Goal: Information Seeking & Learning: Learn about a topic

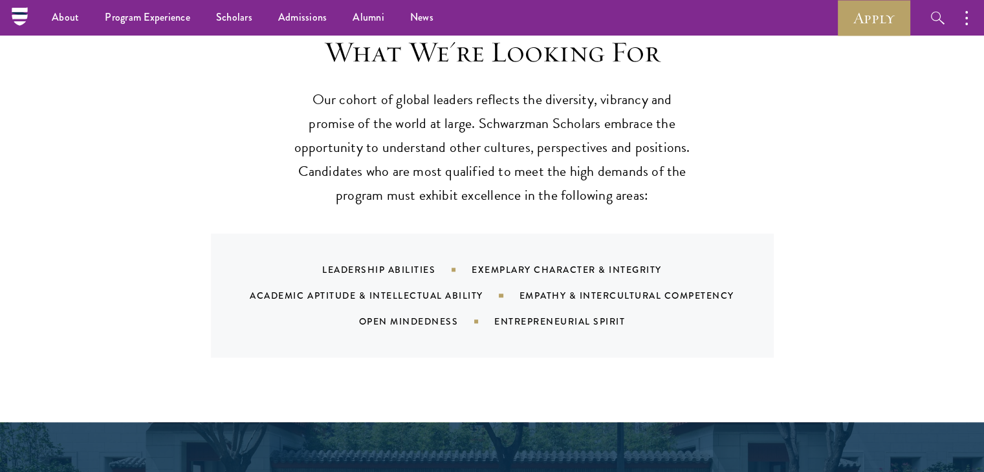
scroll to position [1165, 0]
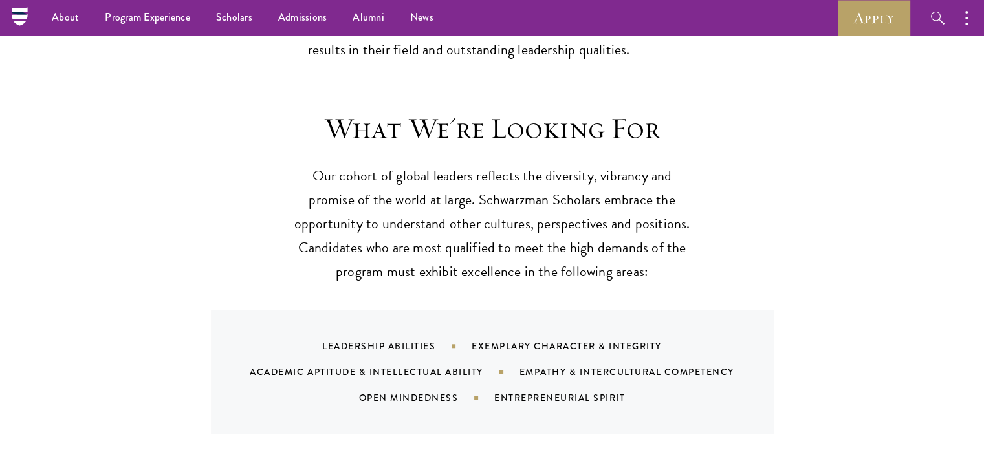
click at [551, 178] on p "Our cohort of global leaders reflects the diversity, vibrancy and promise of th…" at bounding box center [492, 224] width 401 height 120
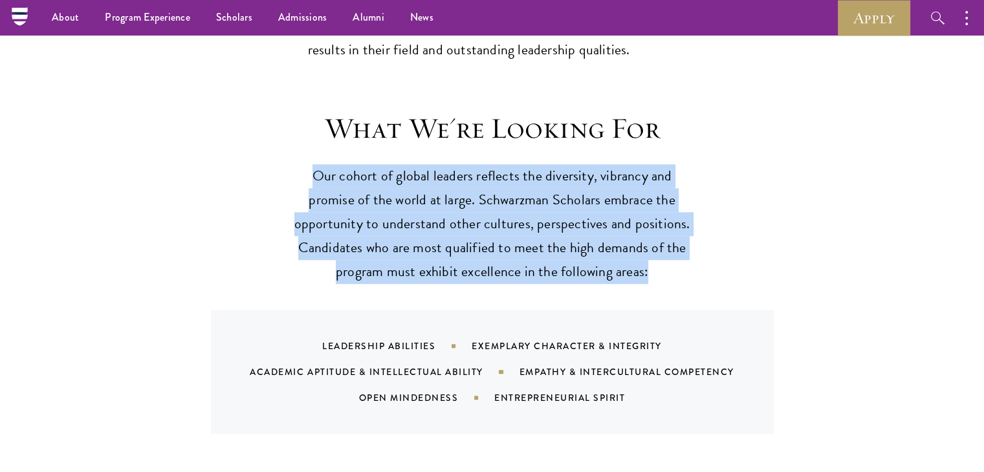
click at [551, 178] on p "Our cohort of global leaders reflects the diversity, vibrancy and promise of th…" at bounding box center [492, 224] width 401 height 120
click at [473, 210] on p "Our cohort of global leaders reflects the diversity, vibrancy and promise of th…" at bounding box center [492, 224] width 401 height 120
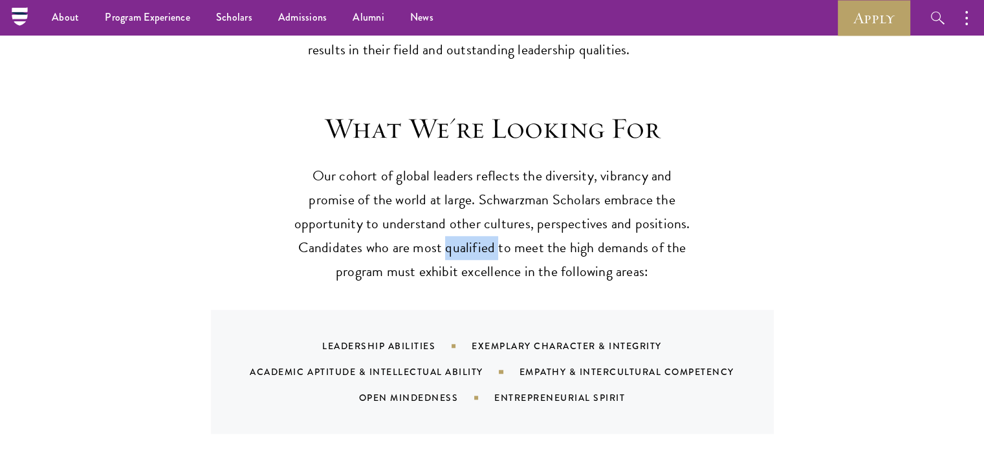
click at [473, 210] on p "Our cohort of global leaders reflects the diversity, vibrancy and promise of th…" at bounding box center [492, 224] width 401 height 120
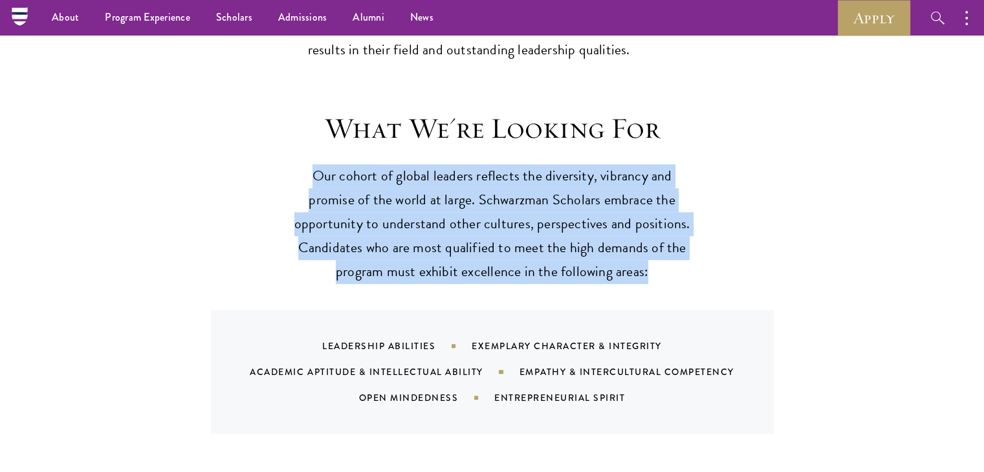
click at [473, 210] on p "Our cohort of global leaders reflects the diversity, vibrancy and promise of th…" at bounding box center [492, 224] width 401 height 120
click at [243, 250] on div "What We're Looking For Our cohort of global leaders reflects the diversity, vib…" at bounding box center [492, 273] width 699 height 324
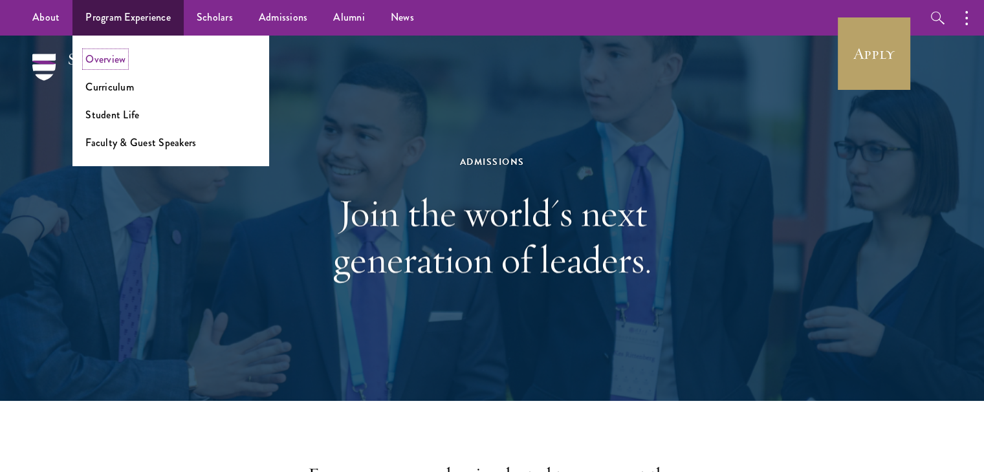
click at [114, 58] on link "Overview" at bounding box center [105, 59] width 40 height 15
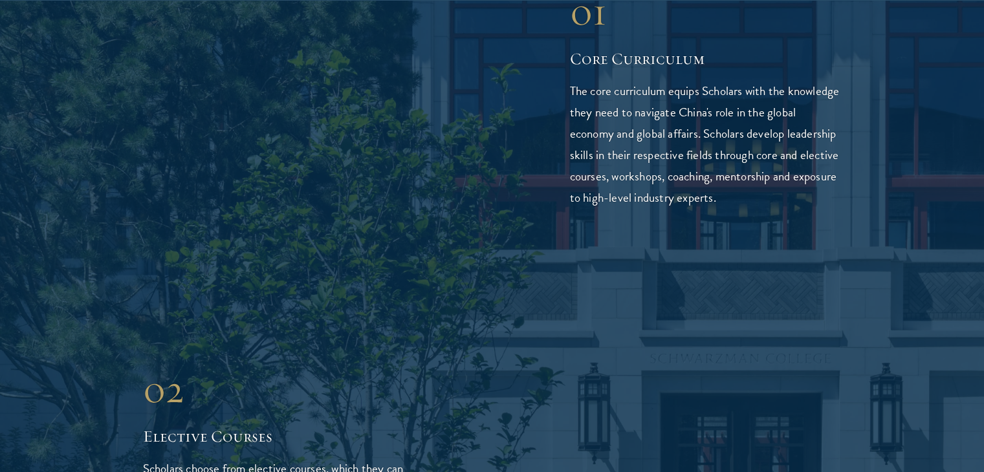
scroll to position [2265, 0]
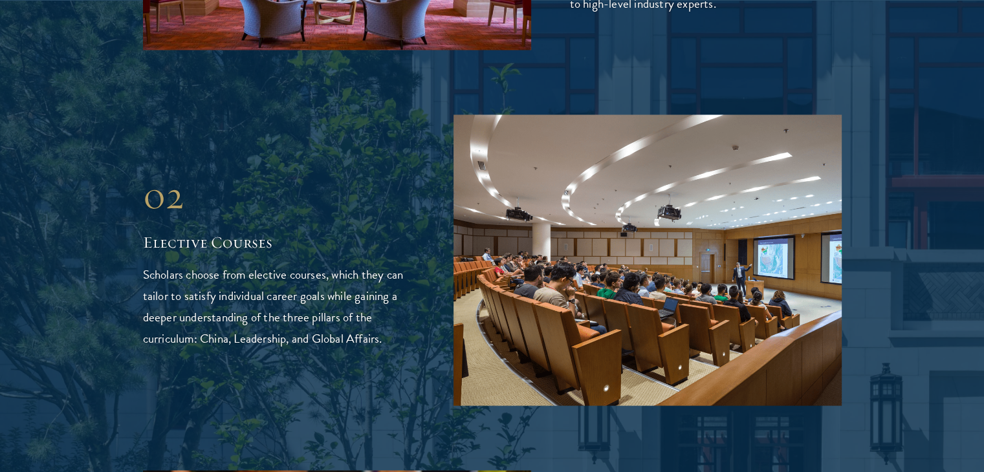
click at [156, 231] on h2 "Elective Courses" at bounding box center [279, 242] width 272 height 22
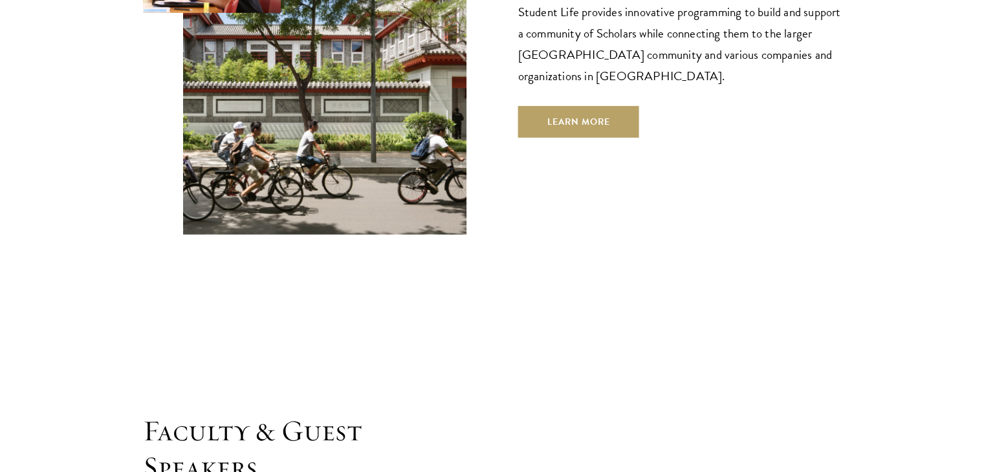
scroll to position [4435, 0]
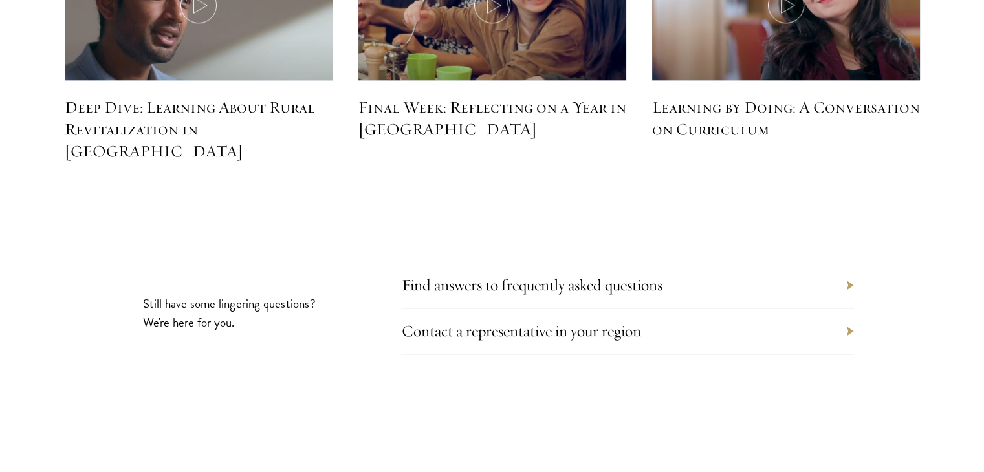
scroll to position [5924, 0]
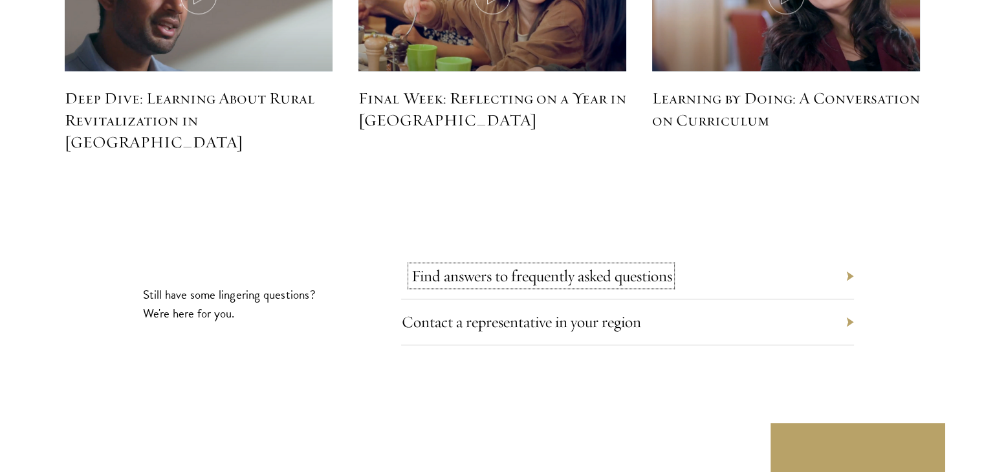
click at [539, 266] on link "Find answers to frequently asked questions" at bounding box center [541, 276] width 261 height 20
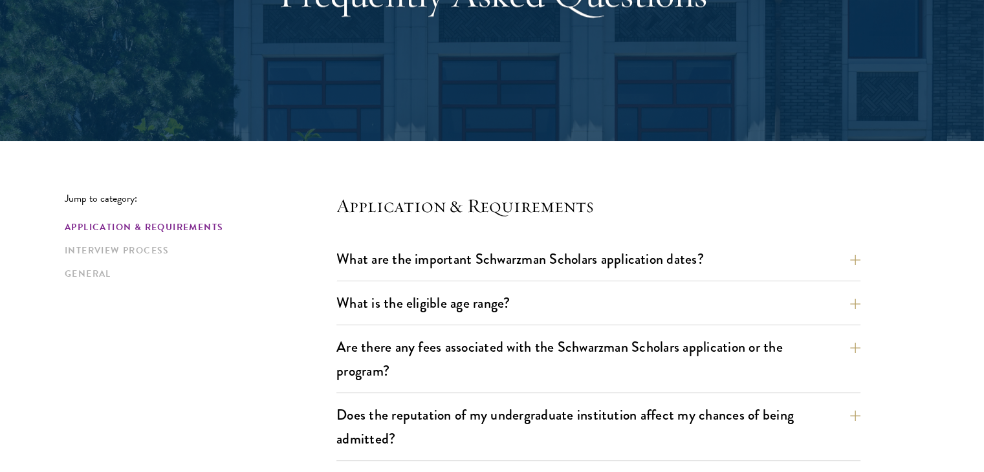
scroll to position [259, 0]
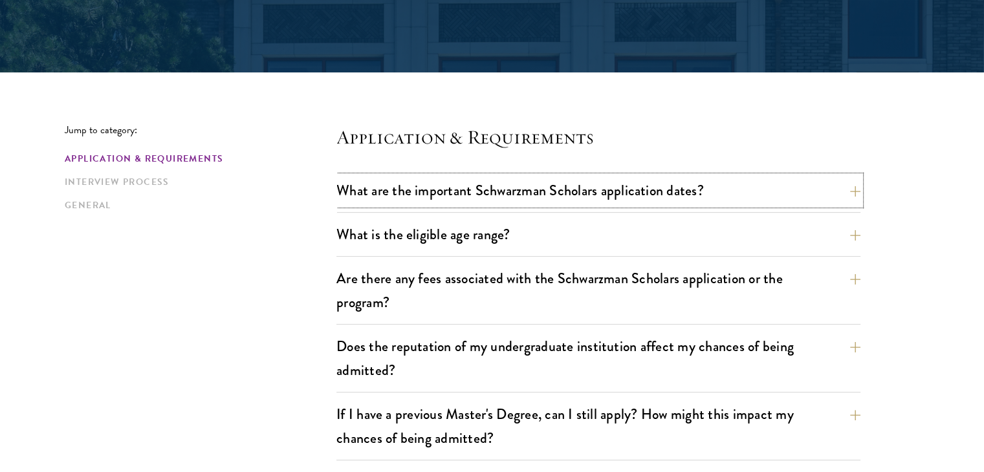
click at [539, 202] on button "What are the important Schwarzman Scholars application dates?" at bounding box center [599, 190] width 524 height 29
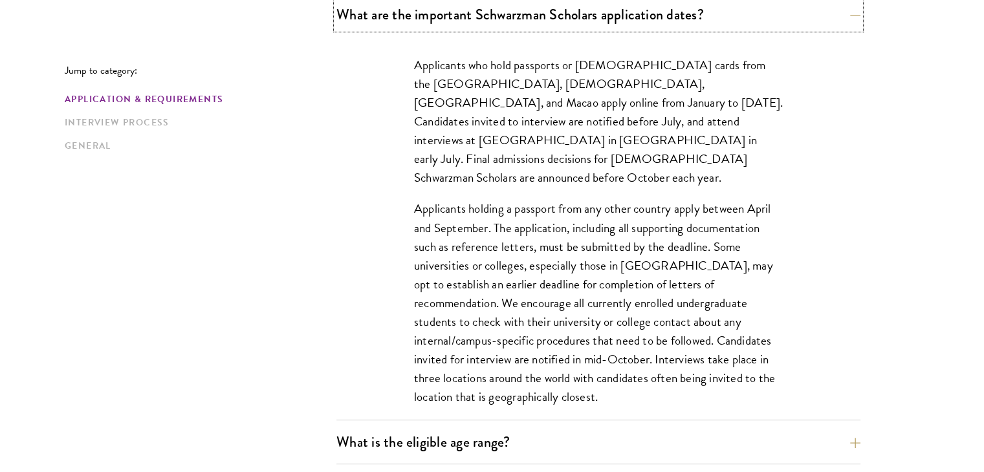
scroll to position [518, 0]
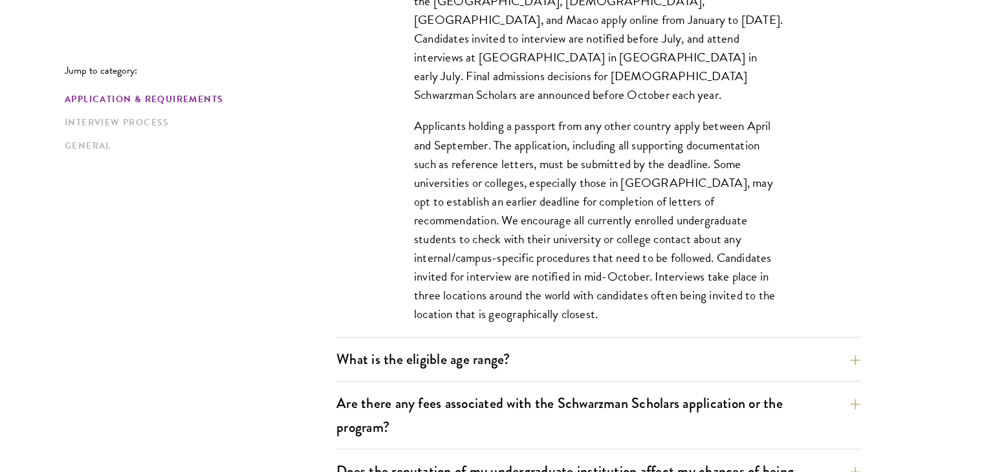
click at [518, 116] on p "Applicants holding a passport from any other country apply between April and Se…" at bounding box center [598, 219] width 369 height 207
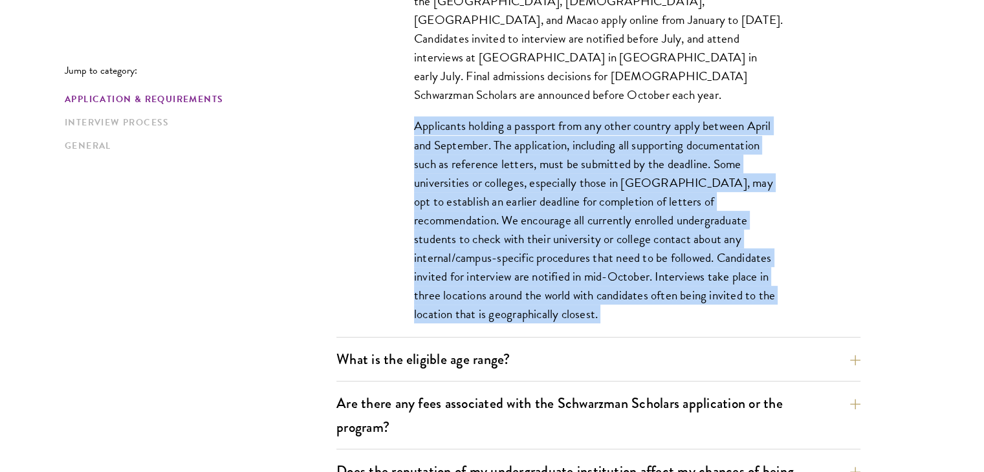
click at [518, 116] on p "Applicants holding a passport from any other country apply between April and Se…" at bounding box center [598, 219] width 369 height 207
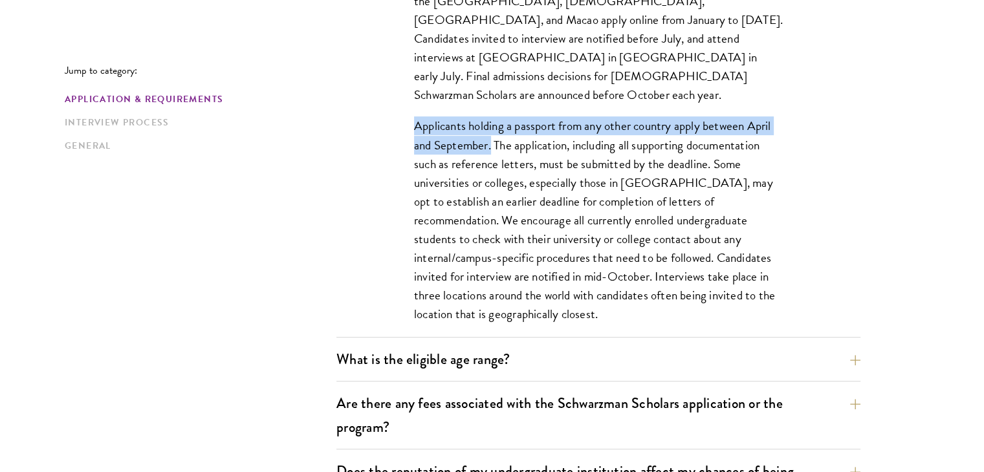
drag, startPoint x: 492, startPoint y: 123, endPoint x: 404, endPoint y: 109, distance: 89.1
click at [404, 109] on div "Applicants who hold passports or [DEMOGRAPHIC_DATA] cards from the [GEOGRAPHIC_…" at bounding box center [598, 154] width 447 height 403
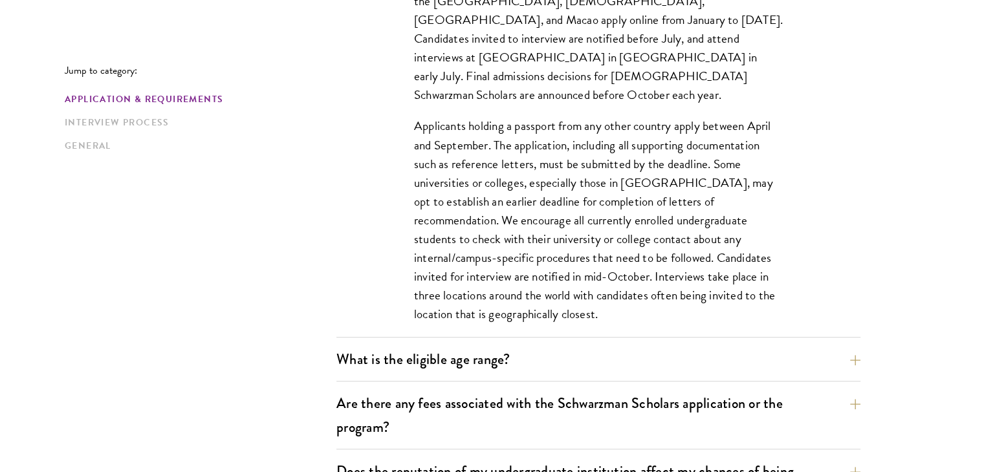
click at [536, 127] on p "Applicants holding a passport from any other country apply between April and Se…" at bounding box center [598, 219] width 369 height 207
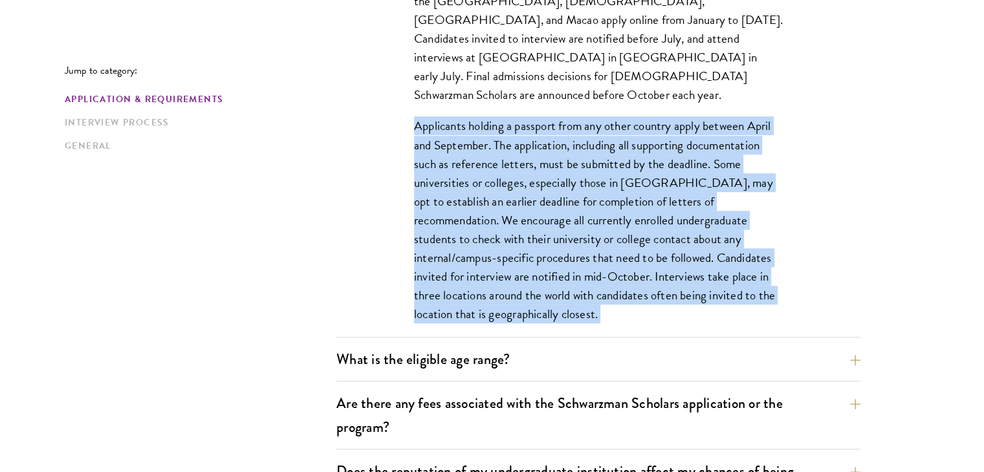
click at [536, 127] on p "Applicants holding a passport from any other country apply between April and Se…" at bounding box center [598, 219] width 369 height 207
click at [514, 146] on p "Applicants holding a passport from any other country apply between April and Se…" at bounding box center [598, 219] width 369 height 207
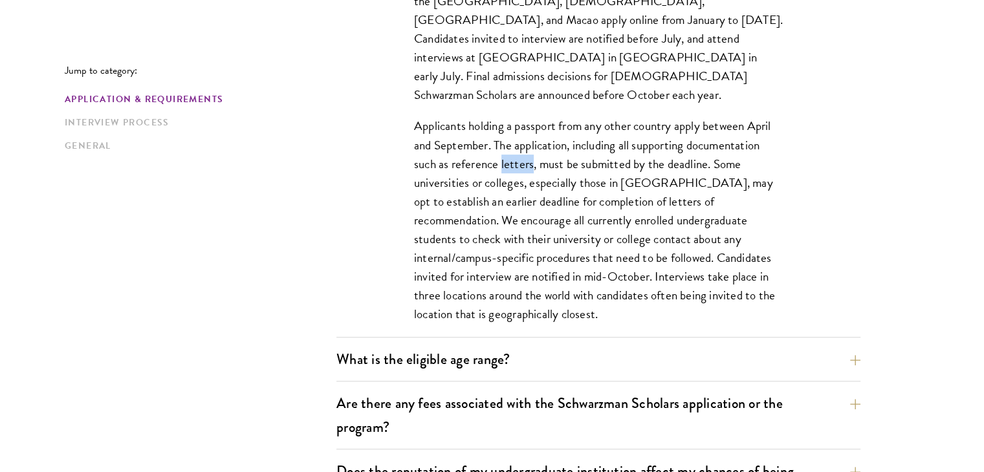
click at [514, 146] on p "Applicants holding a passport from any other country apply between April and Se…" at bounding box center [598, 219] width 369 height 207
drag, startPoint x: 566, startPoint y: 146, endPoint x: 696, endPoint y: 146, distance: 129.4
click at [696, 146] on p "Applicants holding a passport from any other country apply between April and Se…" at bounding box center [598, 219] width 369 height 207
click at [569, 170] on p "Applicants holding a passport from any other country apply between April and Se…" at bounding box center [598, 219] width 369 height 207
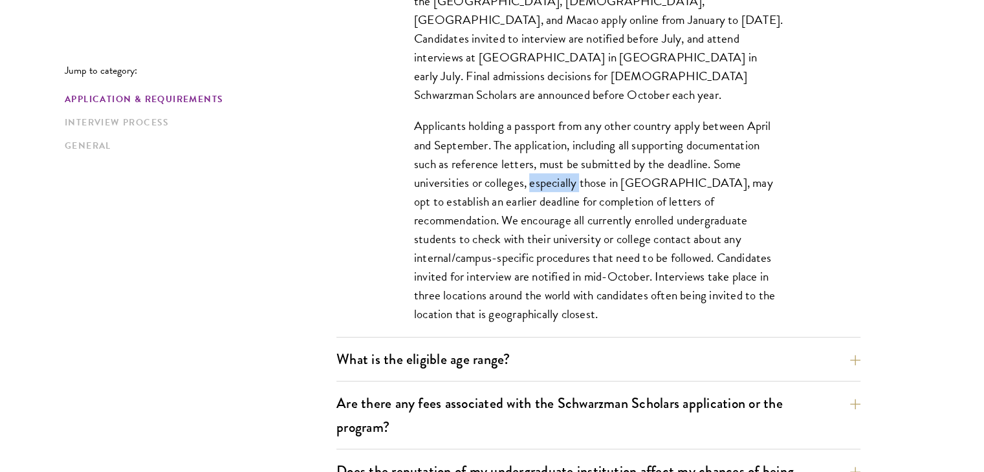
scroll to position [582, 0]
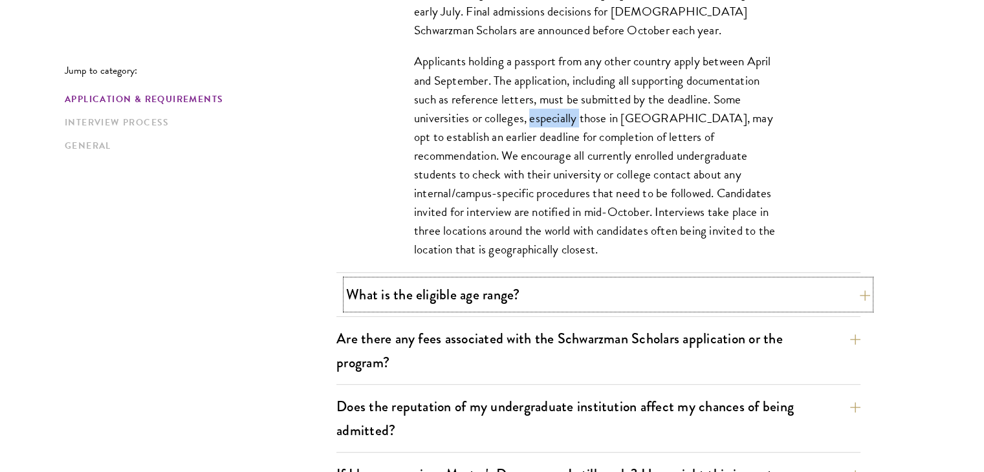
click at [611, 293] on button "What is the eligible age range?" at bounding box center [608, 294] width 524 height 29
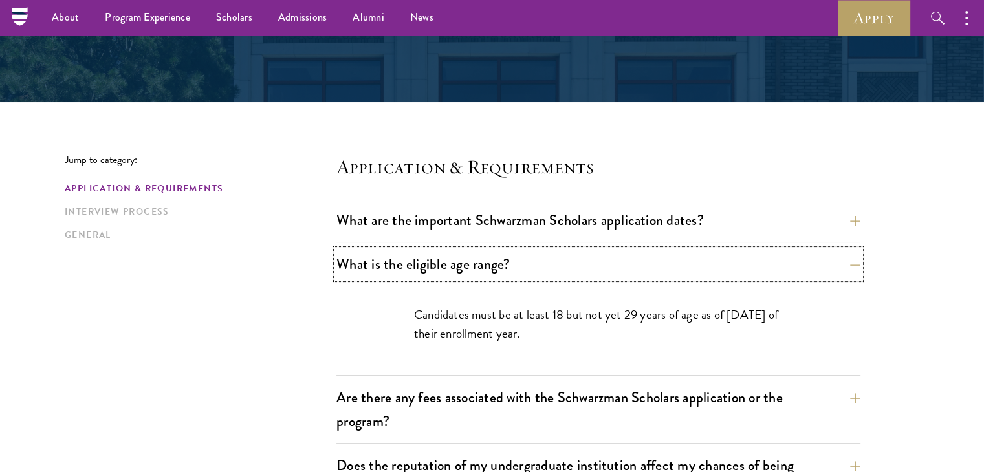
scroll to position [194, 0]
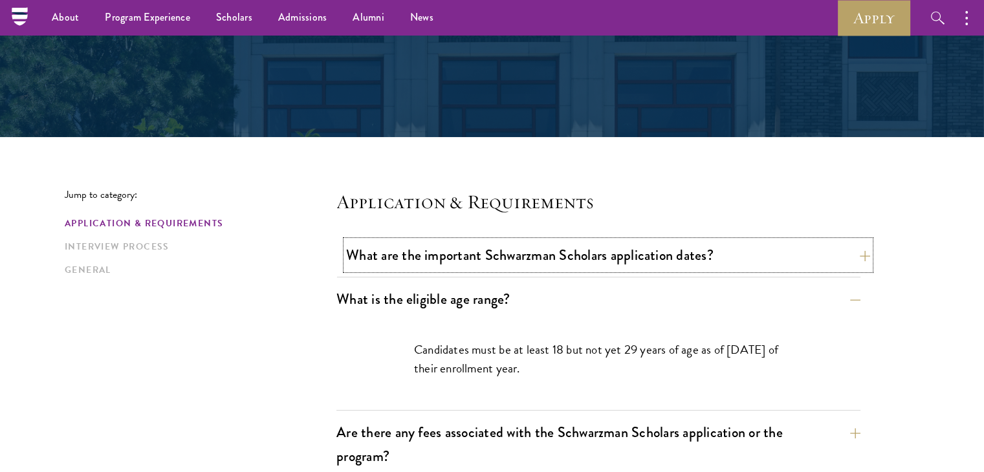
click at [619, 261] on button "What are the important Schwarzman Scholars application dates?" at bounding box center [608, 255] width 524 height 29
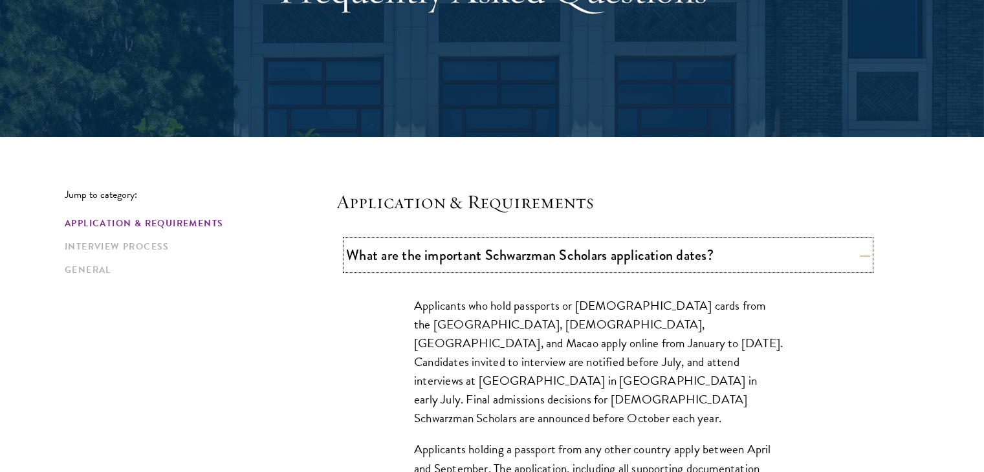
scroll to position [453, 0]
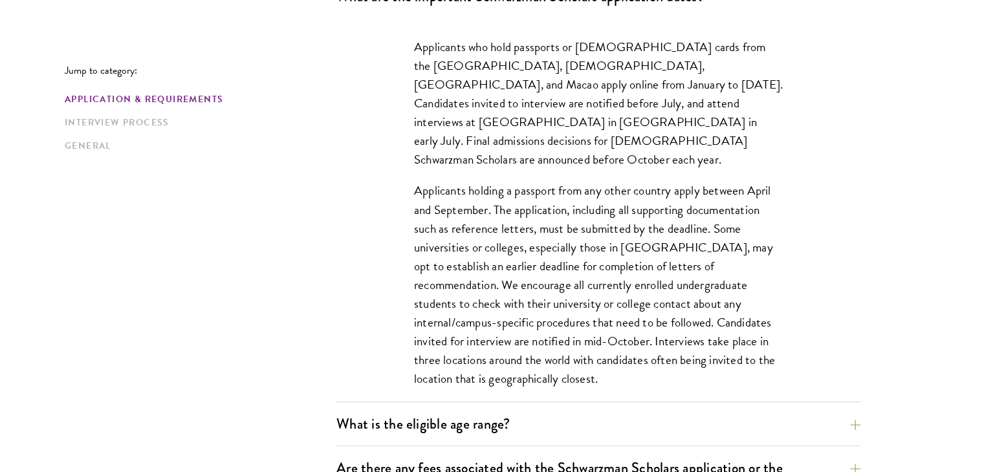
click at [569, 331] on p "Applicants holding a passport from any other country apply between April and Se…" at bounding box center [598, 284] width 369 height 207
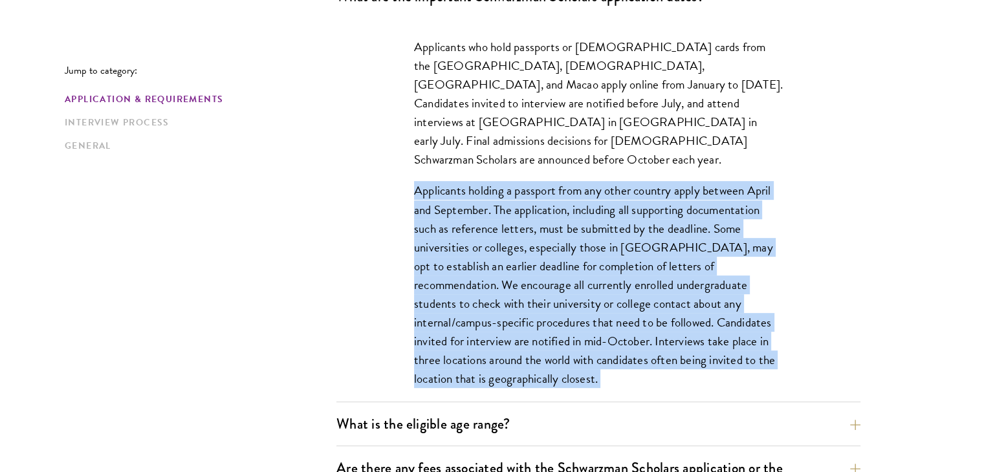
click at [569, 331] on p "Applicants holding a passport from any other country apply between April and Se…" at bounding box center [598, 284] width 369 height 207
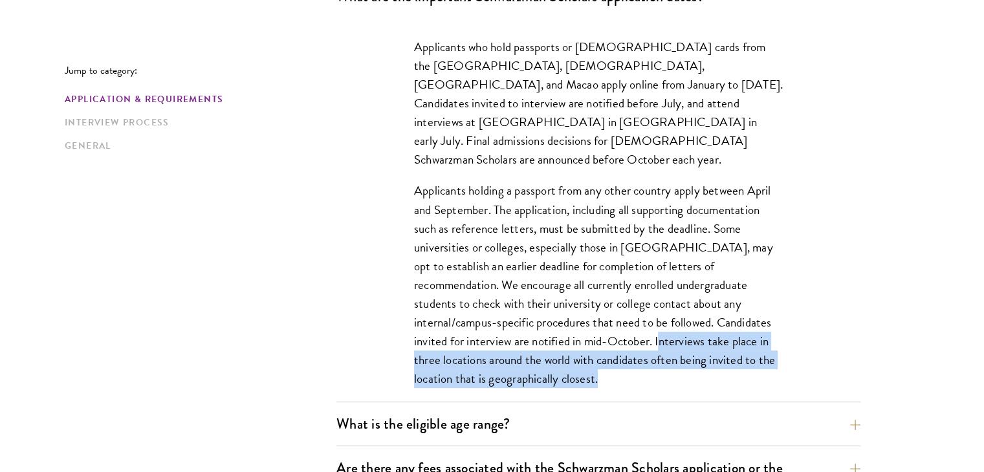
drag, startPoint x: 542, startPoint y: 325, endPoint x: 564, endPoint y: 363, distance: 44.1
click at [564, 363] on p "Applicants holding a passport from any other country apply between April and Se…" at bounding box center [598, 284] width 369 height 207
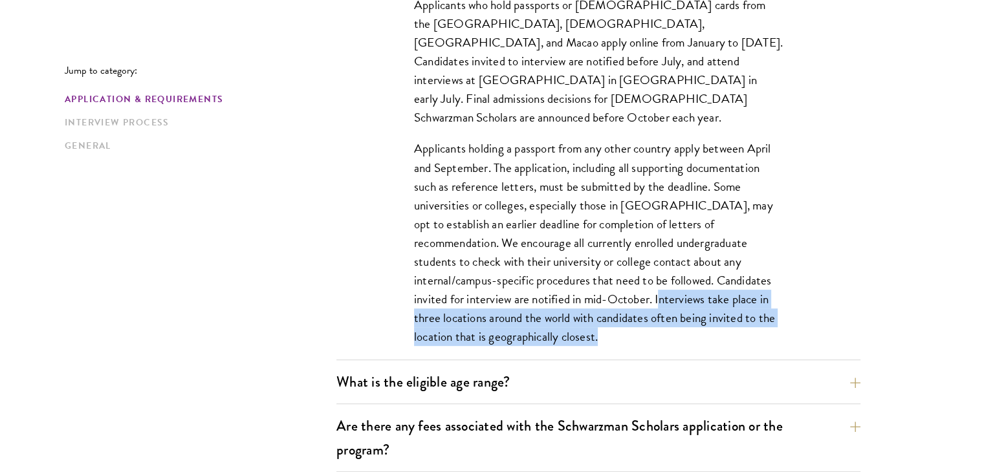
scroll to position [582, 0]
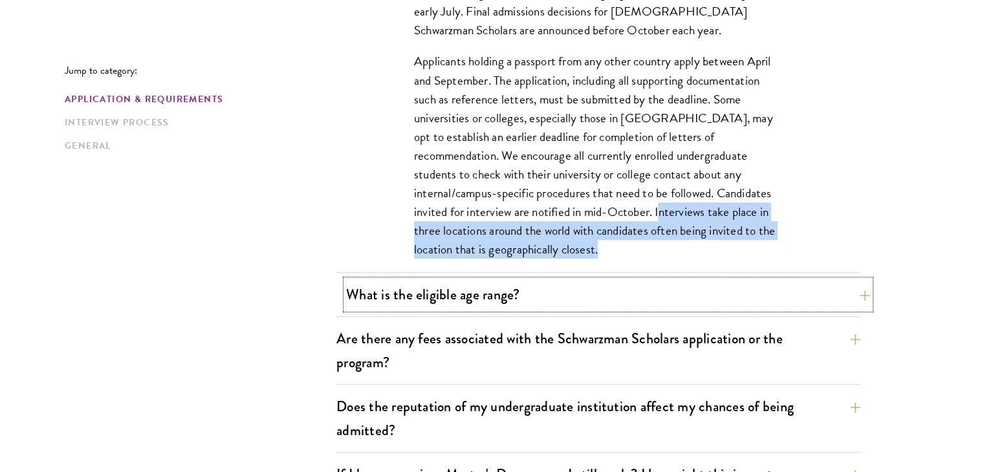
click at [518, 302] on button "What is the eligible age range?" at bounding box center [608, 294] width 524 height 29
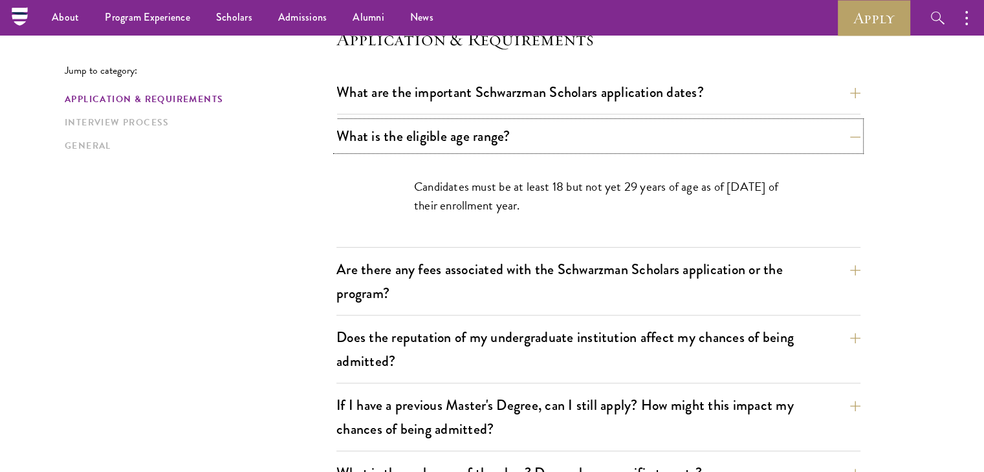
scroll to position [324, 0]
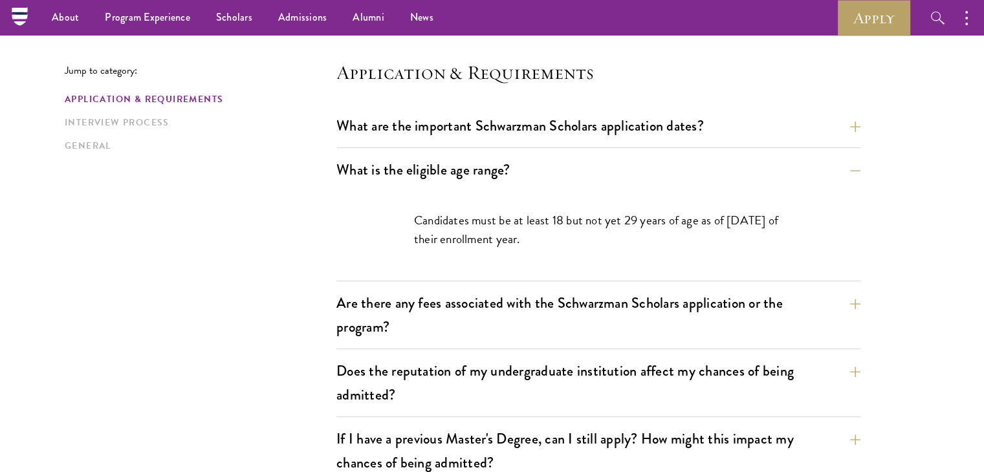
click at [469, 244] on p "Candidates must be at least 18 but not yet 29 years of age as of August 1 of th…" at bounding box center [598, 230] width 369 height 38
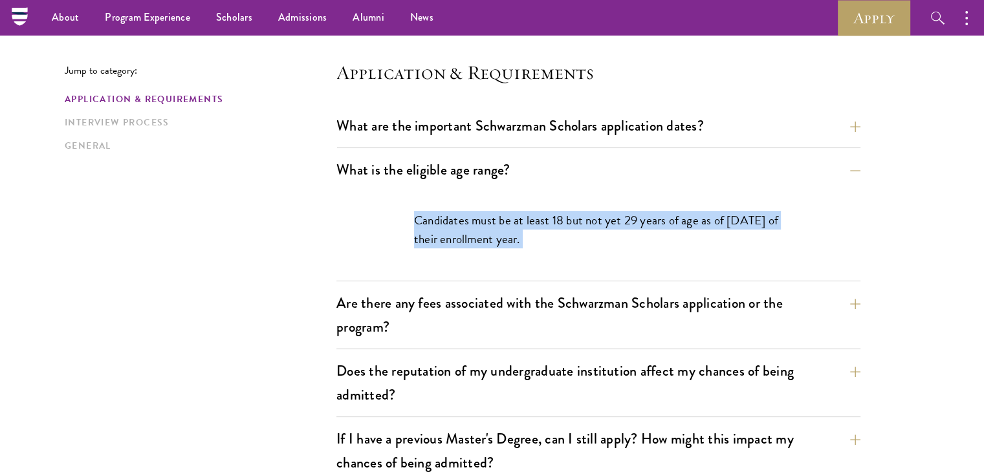
click at [469, 244] on p "Candidates must be at least 18 but not yet 29 years of age as of August 1 of th…" at bounding box center [598, 230] width 369 height 38
click at [440, 324] on button "Are there any fees associated with the Schwarzman Scholars application or the p…" at bounding box center [608, 315] width 524 height 53
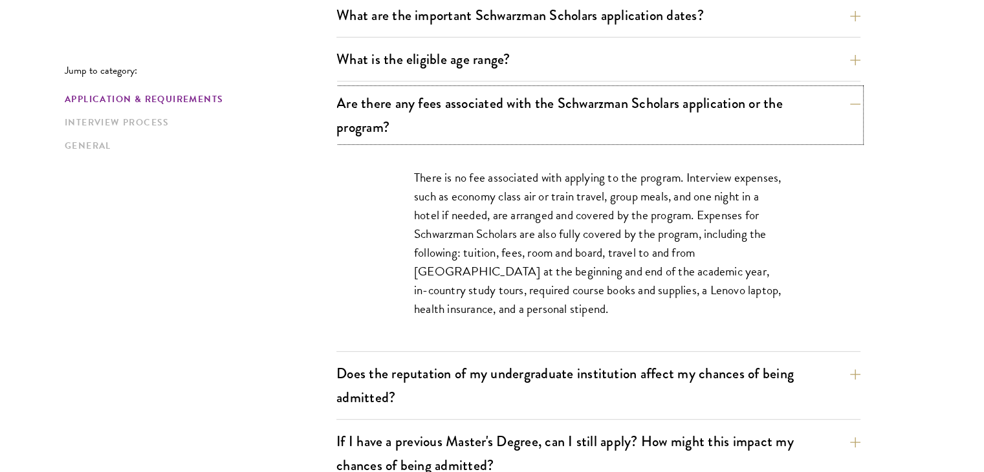
scroll to position [453, 0]
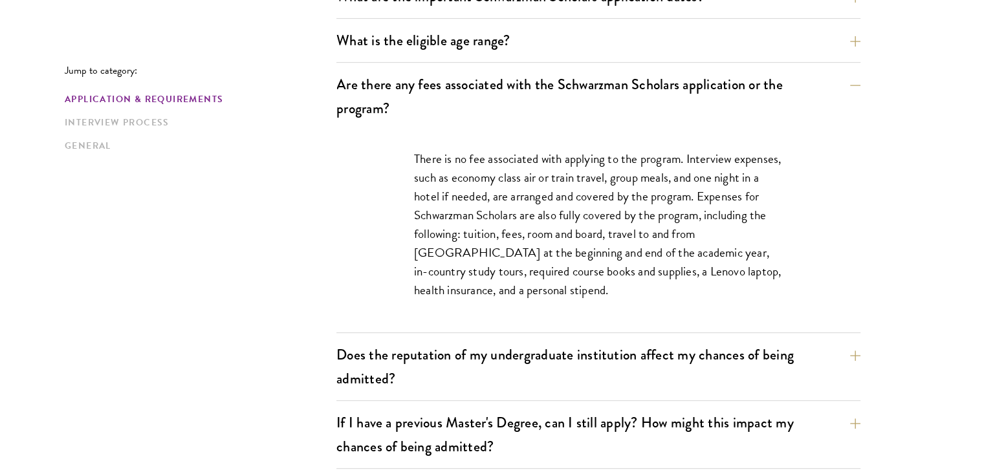
click at [476, 281] on p "There is no fee associated with applying to the program. Interview expenses, su…" at bounding box center [598, 224] width 369 height 151
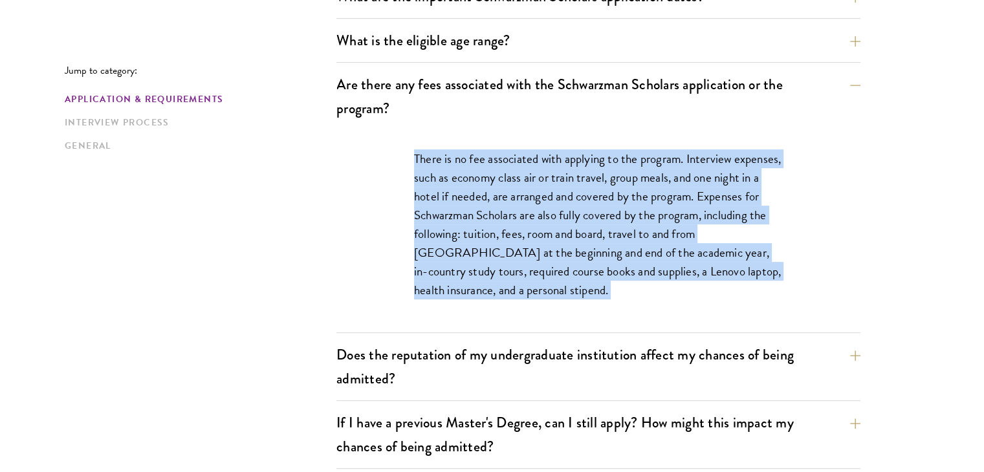
click at [476, 281] on p "There is no fee associated with applying to the program. Interview expenses, su…" at bounding box center [598, 224] width 369 height 151
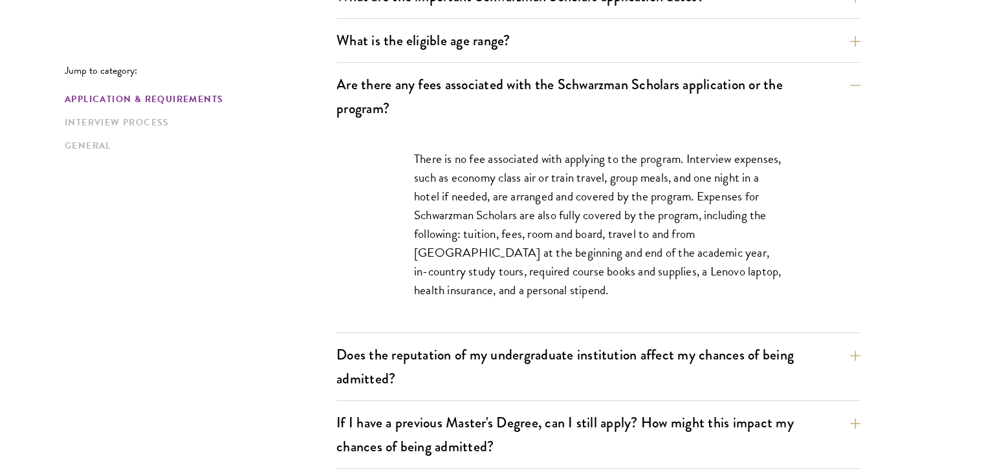
click at [447, 267] on p "There is no fee associated with applying to the program. Interview expenses, su…" at bounding box center [598, 224] width 369 height 151
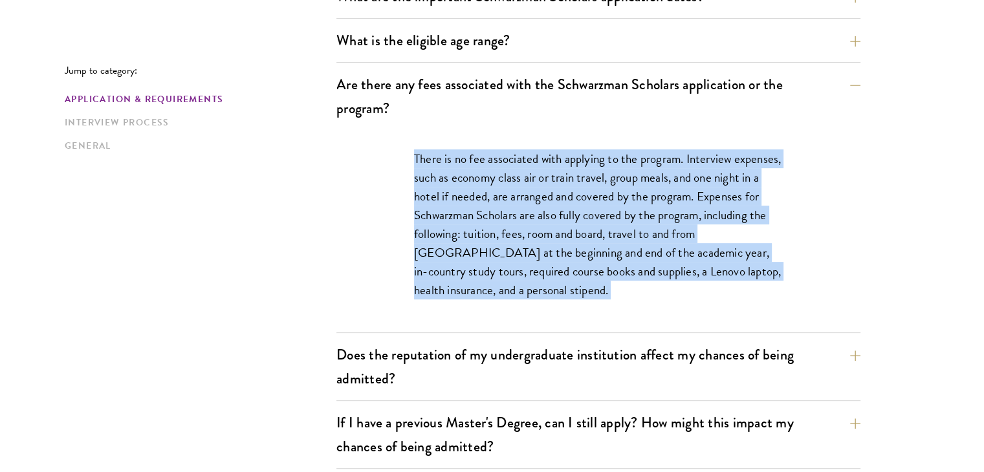
click at [447, 267] on p "There is no fee associated with applying to the program. Interview expenses, su…" at bounding box center [598, 224] width 369 height 151
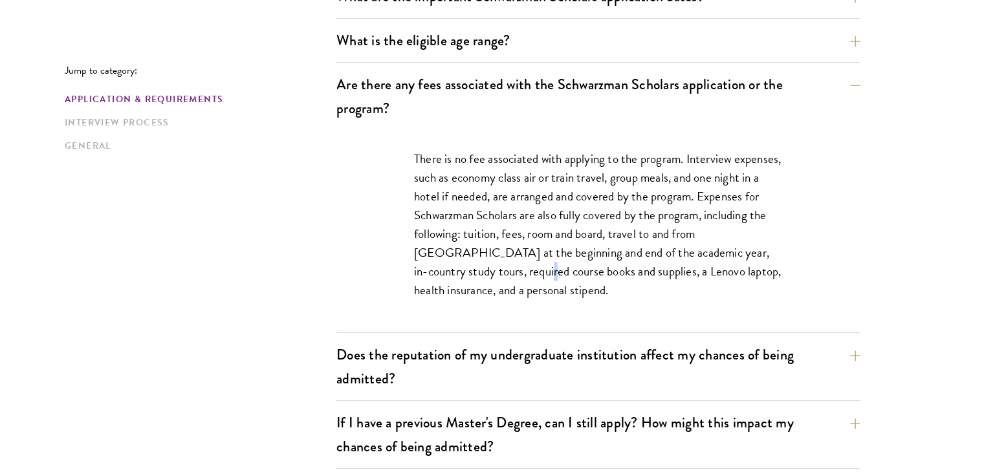
click at [447, 267] on p "There is no fee associated with applying to the program. Interview expenses, su…" at bounding box center [598, 224] width 369 height 151
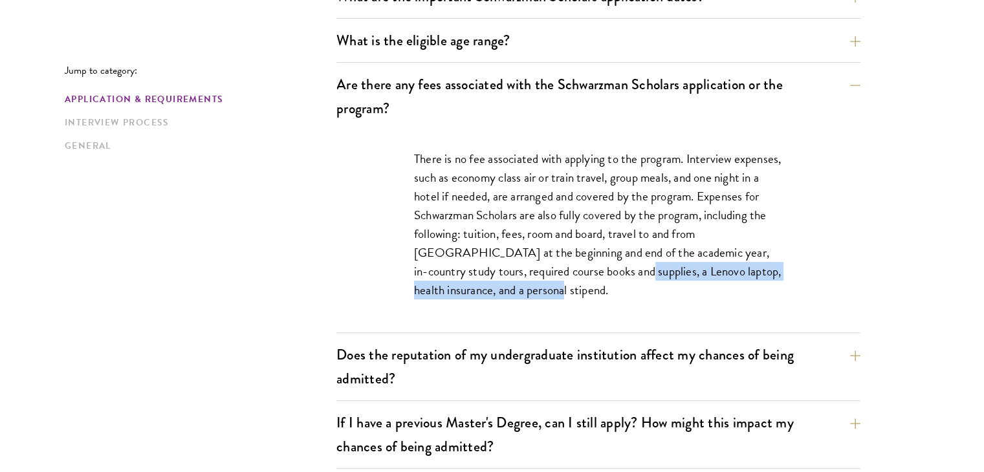
drag, startPoint x: 542, startPoint y: 274, endPoint x: 703, endPoint y: 282, distance: 161.4
click at [703, 282] on p "There is no fee associated with applying to the program. Interview expenses, su…" at bounding box center [598, 224] width 369 height 151
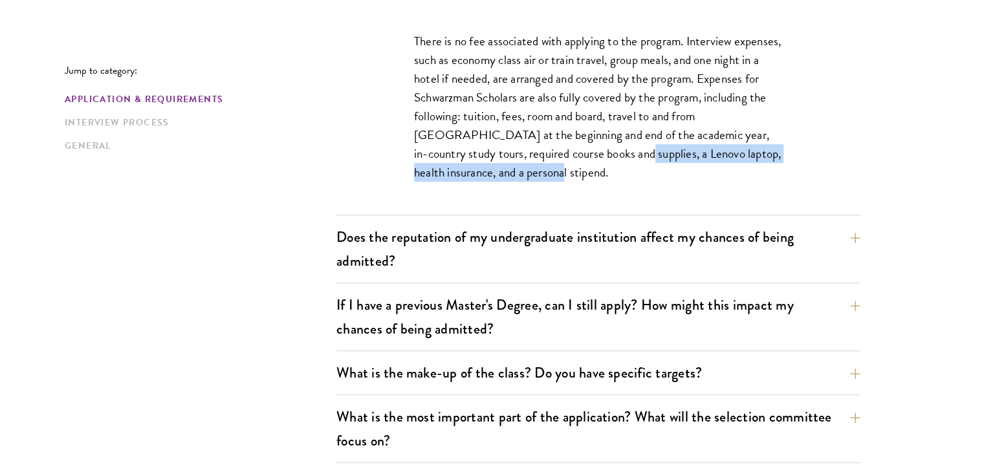
scroll to position [582, 0]
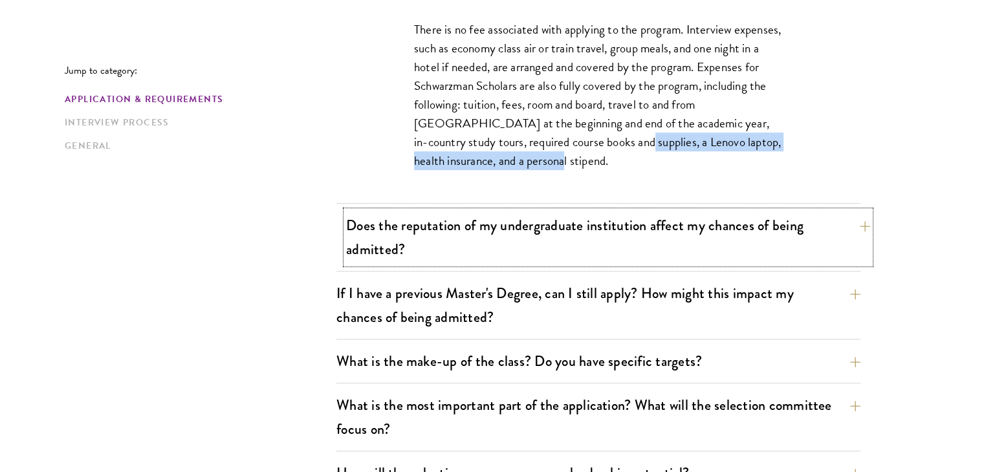
click at [627, 245] on button "Does the reputation of my undergraduate institution affect my chances of being …" at bounding box center [608, 237] width 524 height 53
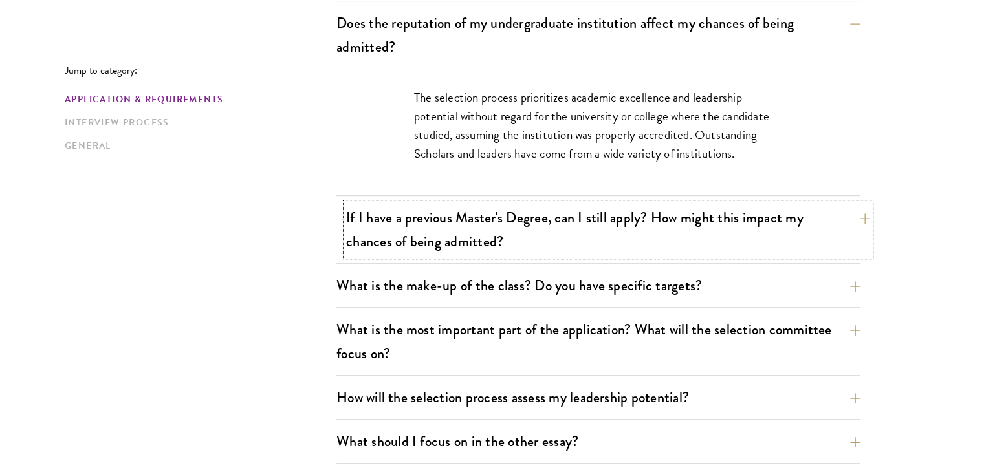
click at [593, 241] on button "If I have a previous Master's Degree, can I still apply? How might this impact …" at bounding box center [608, 229] width 524 height 53
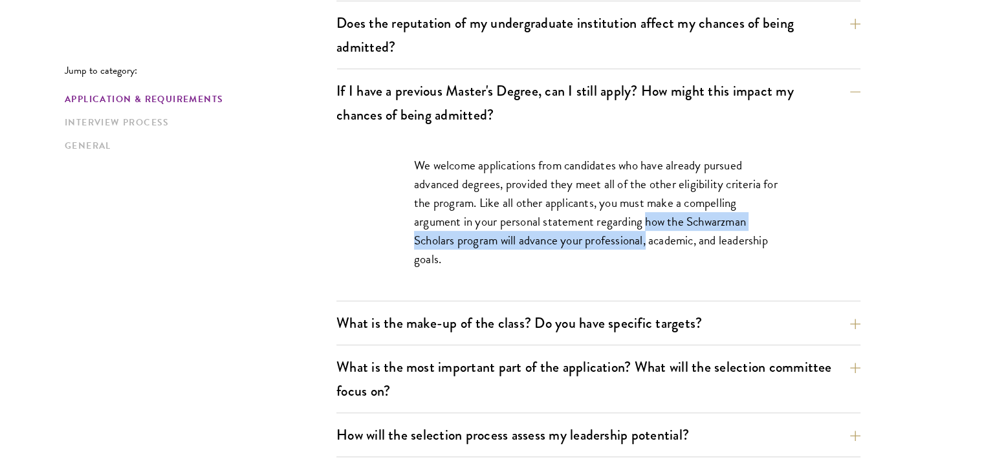
drag, startPoint x: 649, startPoint y: 218, endPoint x: 650, endPoint y: 239, distance: 20.7
click at [650, 239] on p "We welcome applications from candidates who have already pursued advanced degre…" at bounding box center [598, 212] width 369 height 113
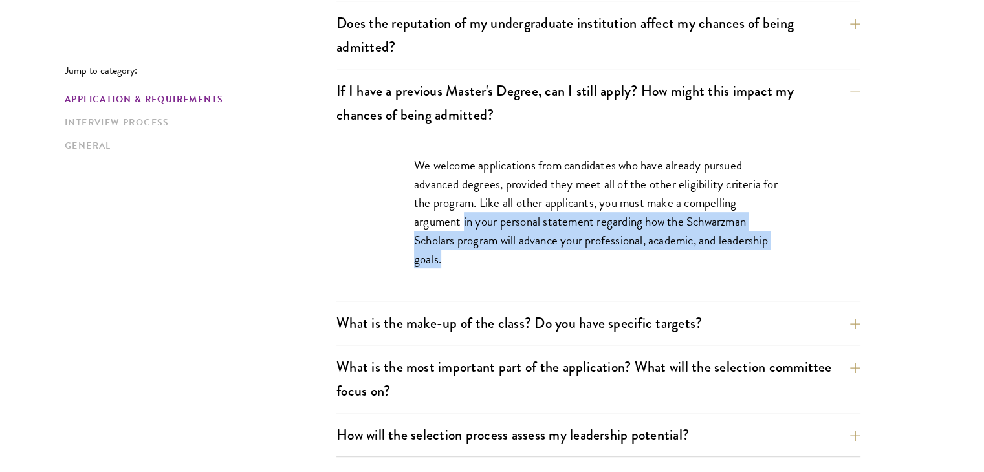
drag, startPoint x: 463, startPoint y: 225, endPoint x: 486, endPoint y: 260, distance: 41.6
click at [486, 260] on p "We welcome applications from candidates who have already pursued advanced degre…" at bounding box center [598, 212] width 369 height 113
copy p "in your personal statement regarding how the Schwarzman Scholars program will a…"
click at [492, 247] on p "We welcome applications from candidates who have already pursued advanced degre…" at bounding box center [598, 212] width 369 height 113
drag, startPoint x: 463, startPoint y: 219, endPoint x: 476, endPoint y: 257, distance: 40.3
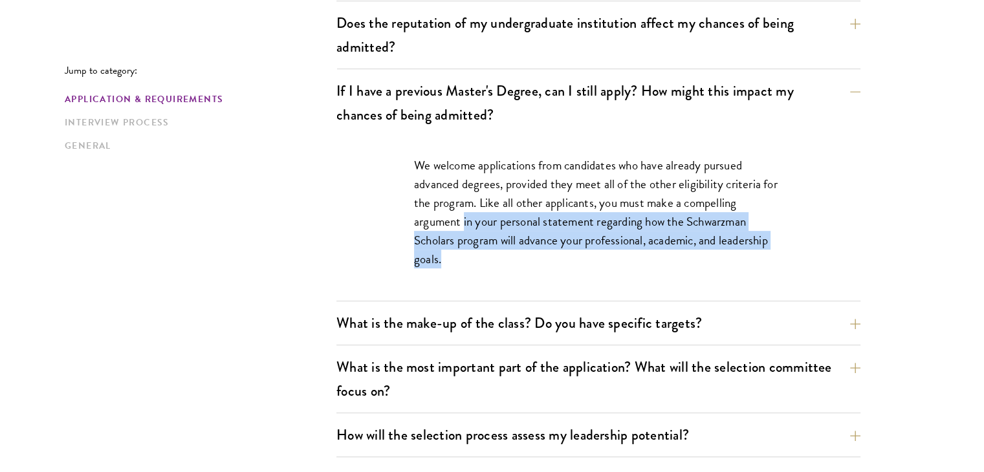
click at [476, 257] on p "We welcome applications from candidates who have already pursued advanced degre…" at bounding box center [598, 212] width 369 height 113
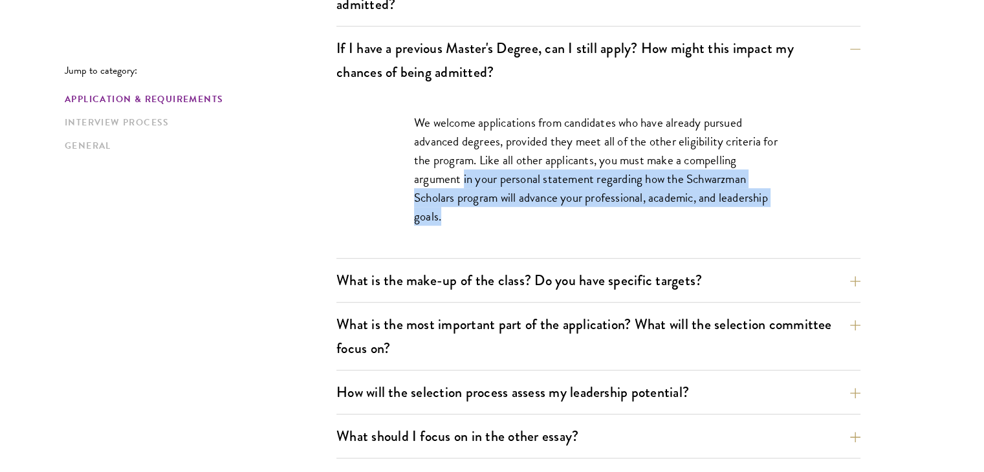
scroll to position [647, 0]
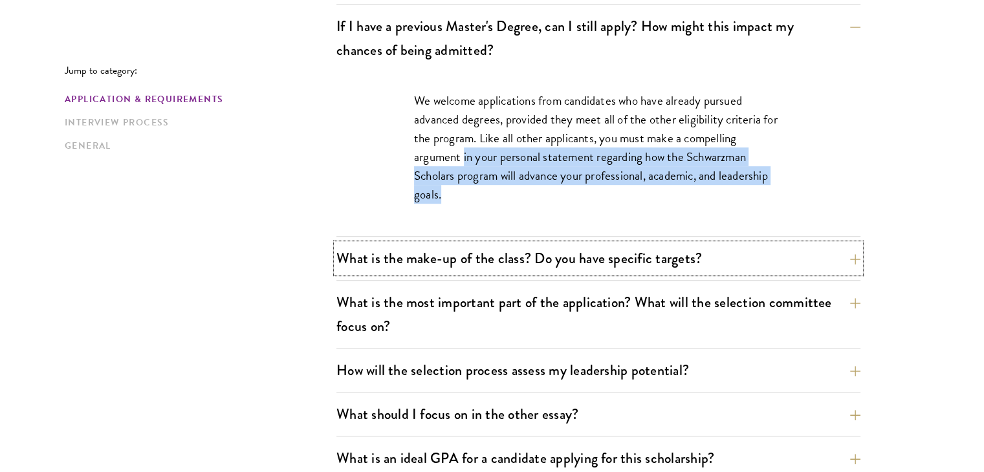
click at [472, 258] on button "What is the make-up of the class? Do you have specific targets?" at bounding box center [599, 258] width 524 height 29
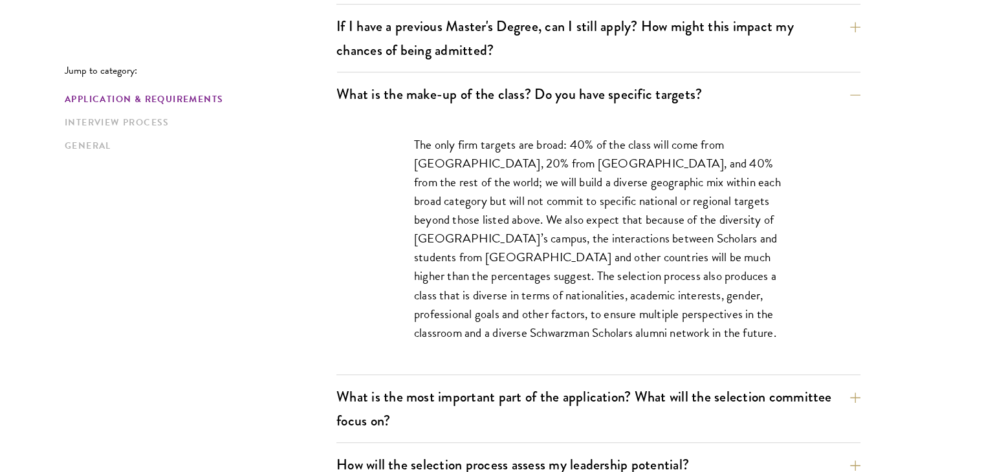
click at [429, 445] on div "What are the important Schwarzman Scholars application dates? Applicants who ho…" at bounding box center [599, 427] width 524 height 1279
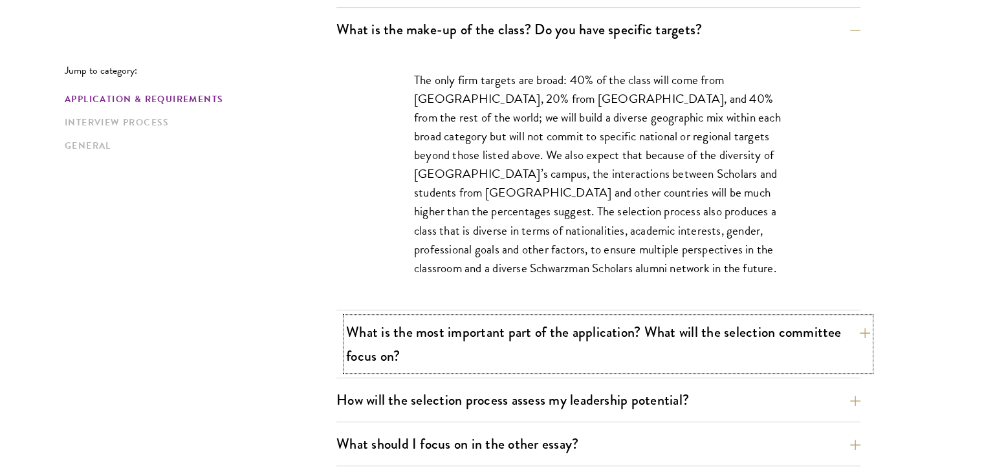
click at [549, 359] on button "What is the most important part of the application? What will the selection com…" at bounding box center [608, 344] width 524 height 53
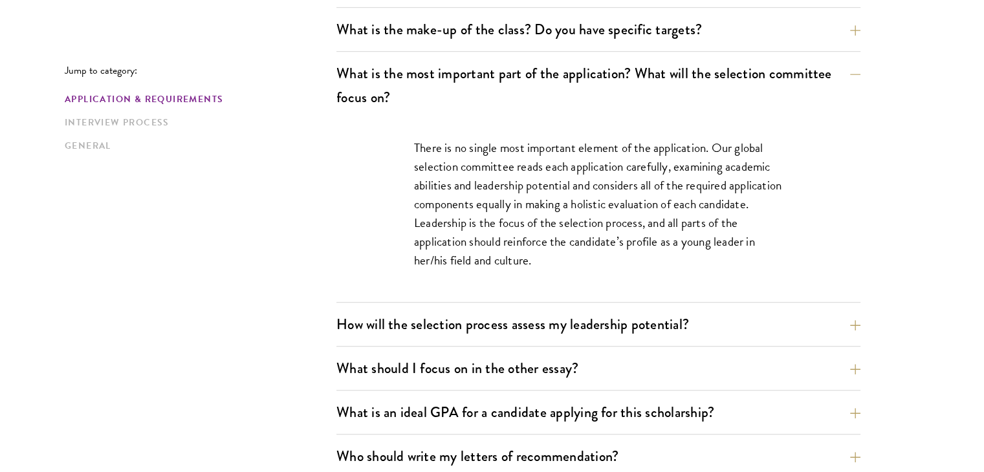
click at [479, 207] on p "There is no single most important element of the application. Our global select…" at bounding box center [598, 203] width 369 height 131
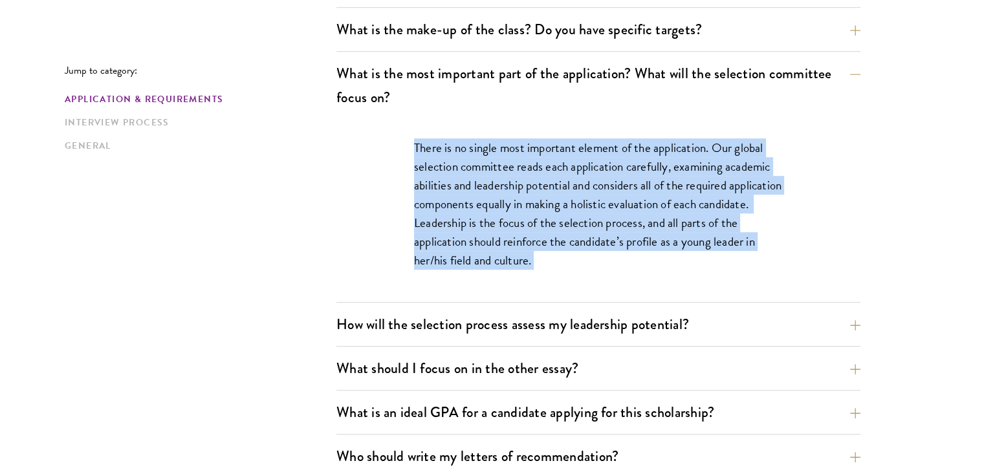
click at [478, 213] on p "There is no single most important element of the application. Our global select…" at bounding box center [598, 203] width 369 height 131
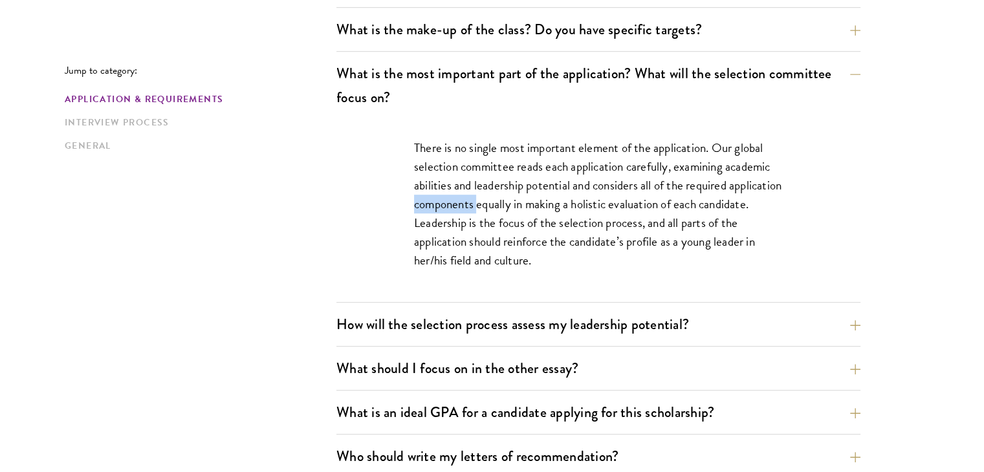
click at [478, 213] on p "There is no single most important element of the application. Our global select…" at bounding box center [598, 203] width 369 height 131
click at [485, 225] on p "There is no single most important element of the application. Our global select…" at bounding box center [598, 203] width 369 height 131
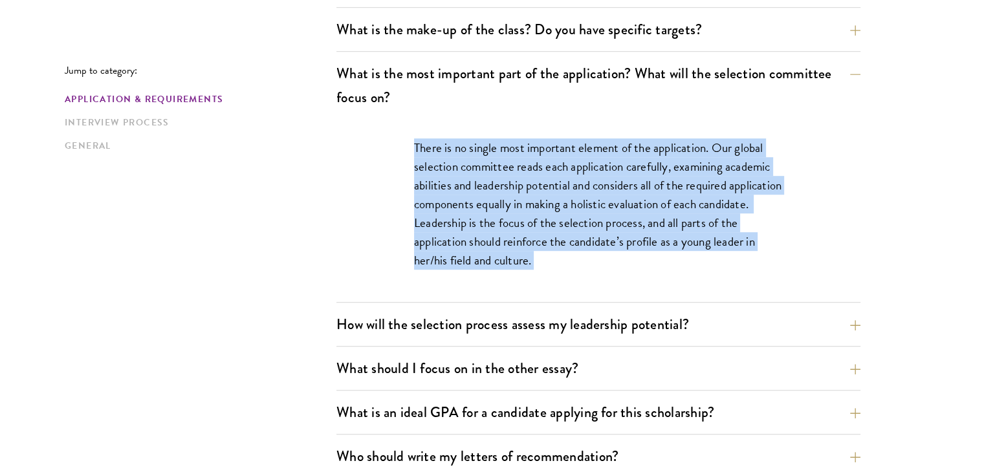
click at [485, 225] on p "There is no single most important element of the application. Our global select…" at bounding box center [598, 203] width 369 height 131
click at [486, 228] on p "There is no single most important element of the application. Our global select…" at bounding box center [598, 203] width 369 height 131
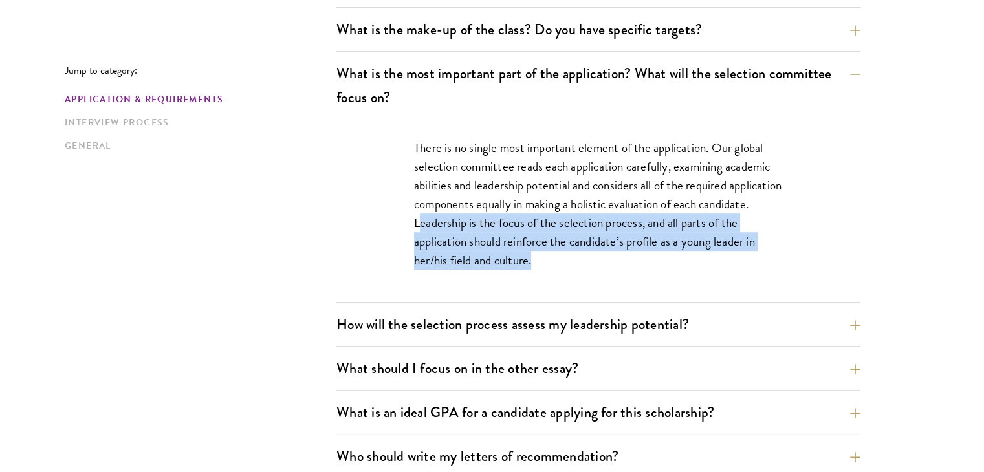
drag, startPoint x: 473, startPoint y: 223, endPoint x: 533, endPoint y: 270, distance: 75.6
click at [533, 270] on div "There is no single most important element of the application. Our global select…" at bounding box center [598, 210] width 447 height 183
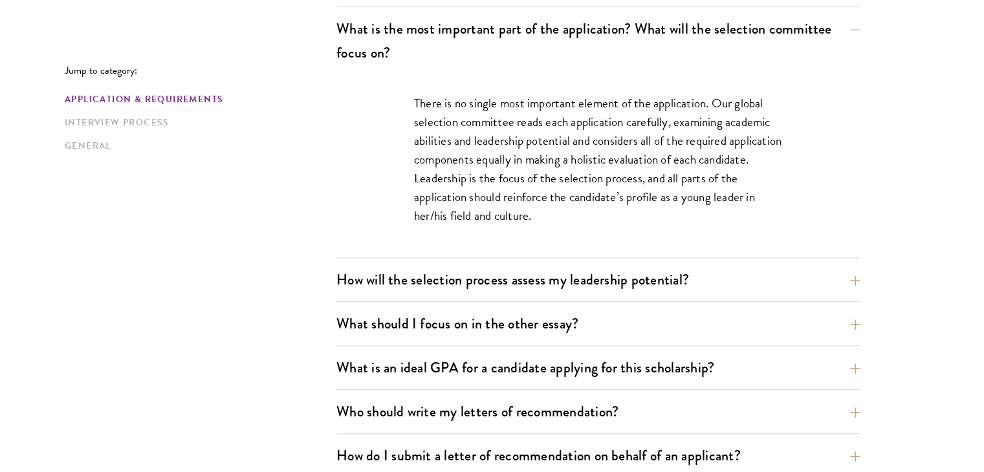
scroll to position [777, 0]
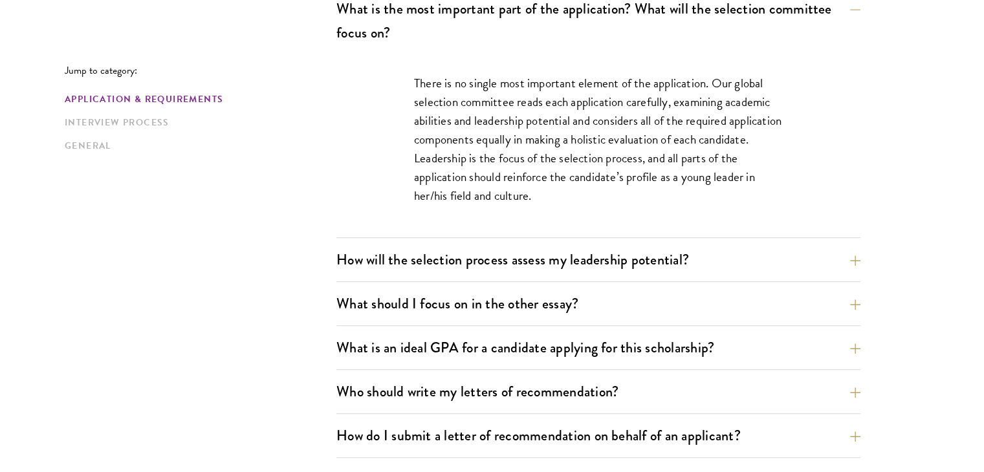
click at [533, 273] on div "How will the selection process assess my leadership potential? The Schwarzman S…" at bounding box center [599, 263] width 524 height 37
click at [528, 253] on button "How will the selection process assess my leadership potential?" at bounding box center [608, 259] width 524 height 29
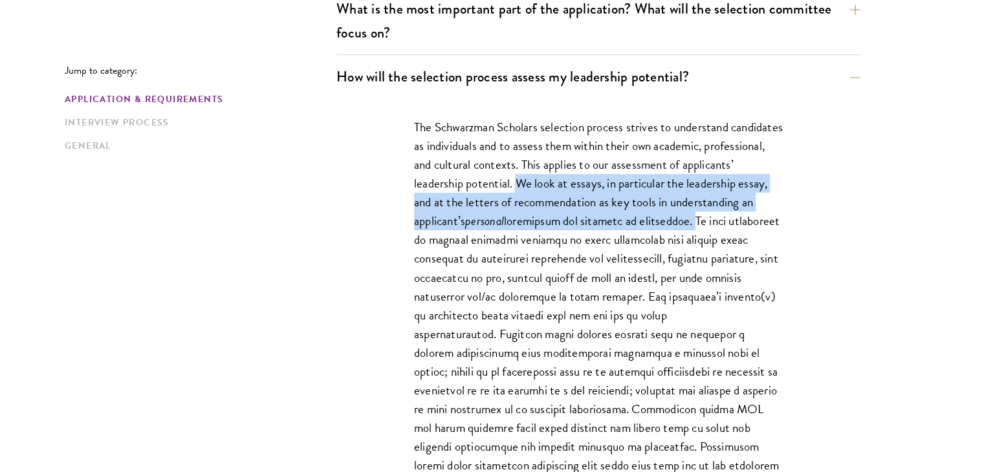
drag, startPoint x: 572, startPoint y: 181, endPoint x: 465, endPoint y: 236, distance: 120.1
click at [465, 236] on p "The Schwarzman Scholars selection process strives to understand candidates as i…" at bounding box center [598, 325] width 369 height 414
copy p "We look at essays, in particular the leadership essay, and at the letters of re…"
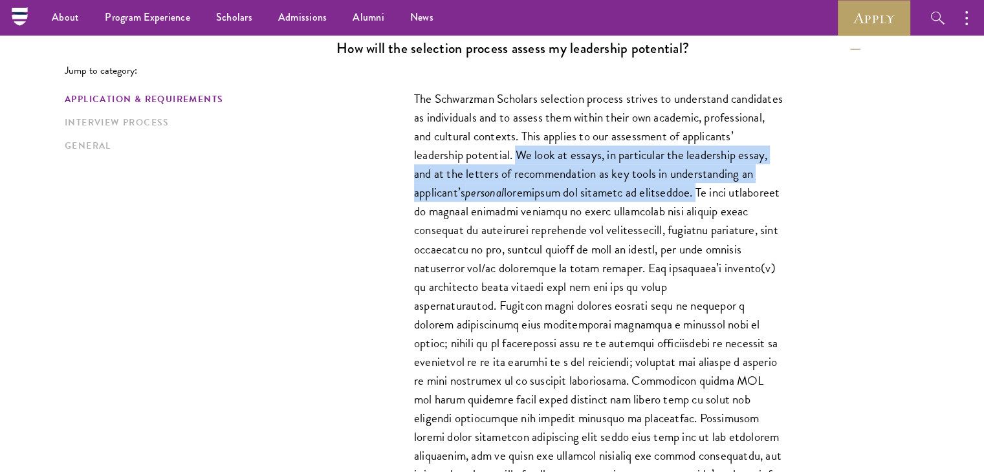
scroll to position [802, 0]
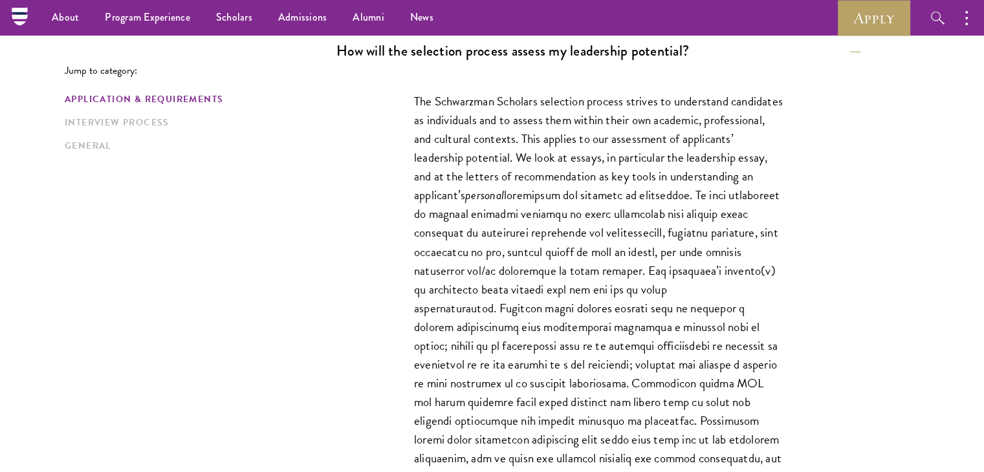
click at [648, 214] on p "The Schwarzman Scholars selection process strives to understand candidates as i…" at bounding box center [598, 299] width 369 height 414
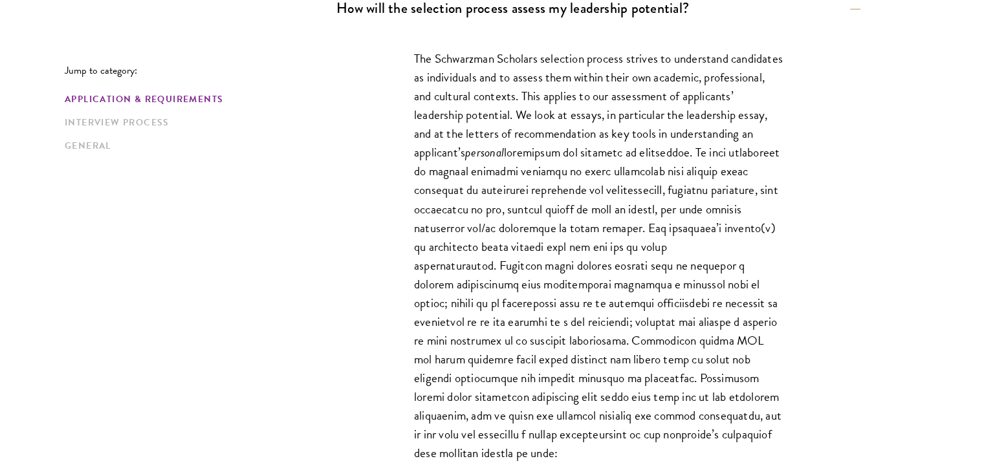
scroll to position [867, 0]
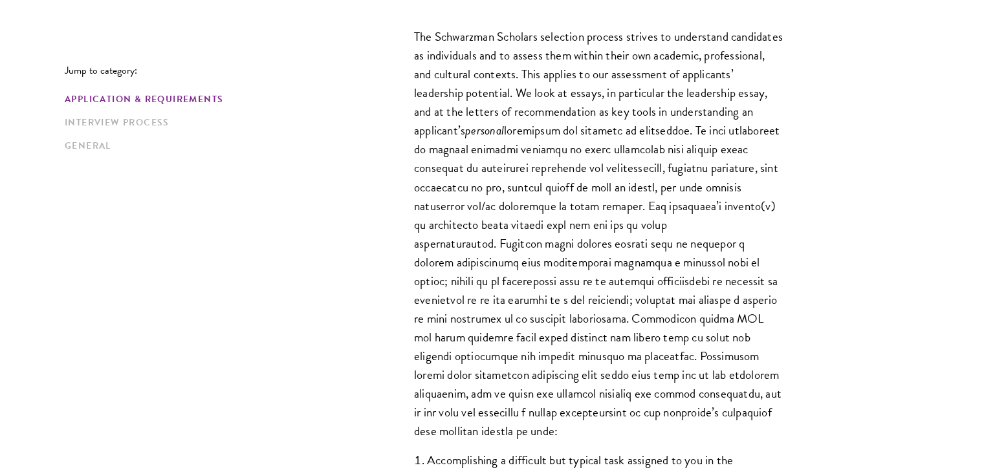
click at [544, 242] on p "The Schwarzman Scholars selection process strives to understand candidates as i…" at bounding box center [598, 234] width 369 height 414
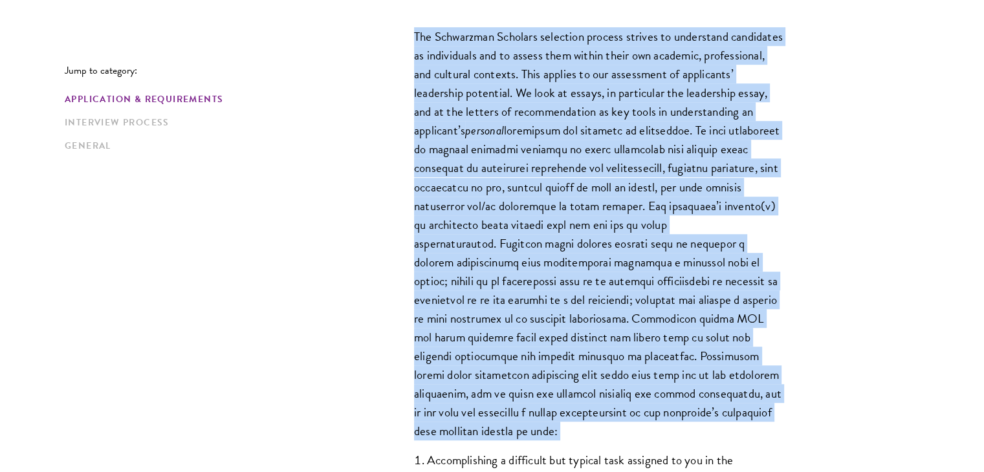
click at [544, 242] on p "The Schwarzman Scholars selection process strives to understand candidates as i…" at bounding box center [598, 234] width 369 height 414
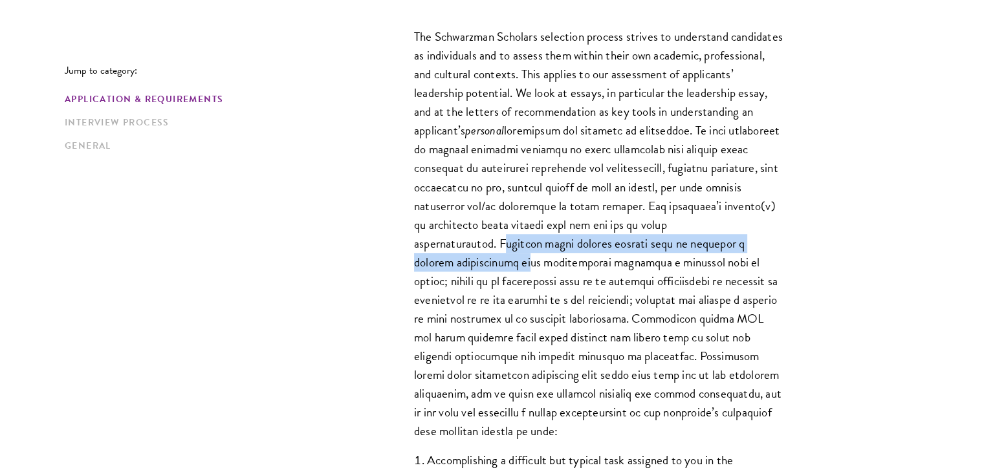
drag, startPoint x: 520, startPoint y: 240, endPoint x: 523, endPoint y: 267, distance: 27.3
click at [523, 267] on p "The Schwarzman Scholars selection process strives to understand candidates as i…" at bounding box center [598, 234] width 369 height 414
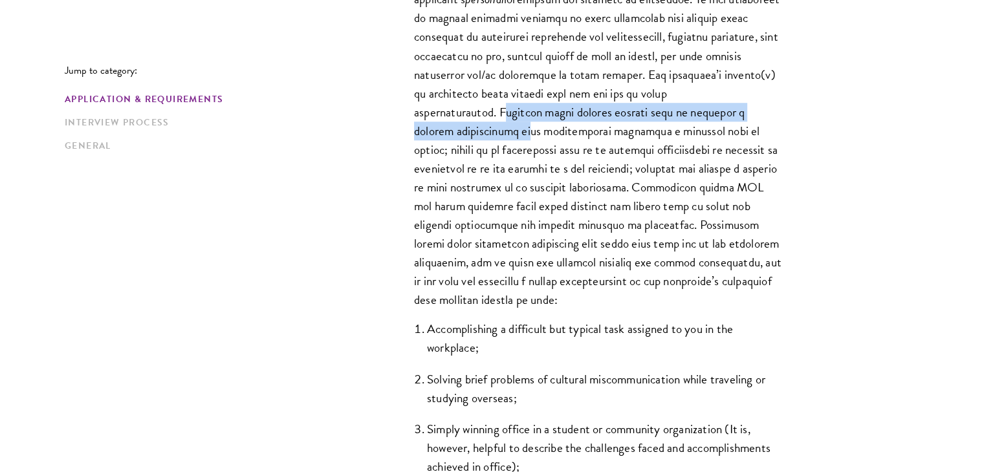
scroll to position [1061, 0]
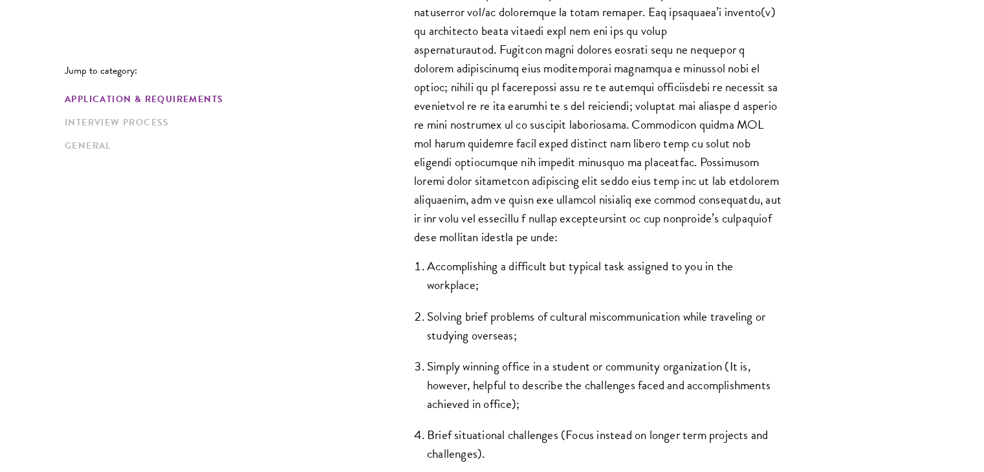
click at [460, 274] on li "Accomplishing a difficult but typical task assigned to you in the workplace;" at bounding box center [605, 276] width 356 height 38
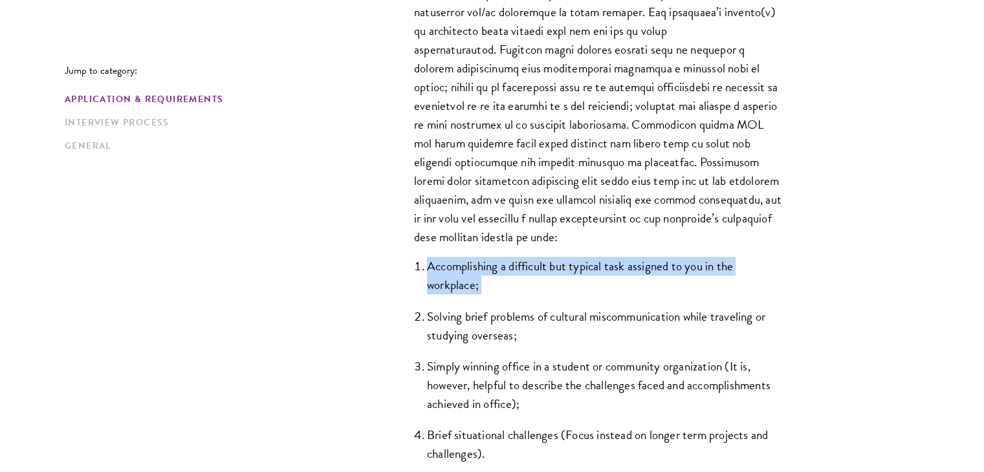
click at [460, 274] on li "Accomplishing a difficult but typical task assigned to you in the workplace;" at bounding box center [605, 276] width 356 height 38
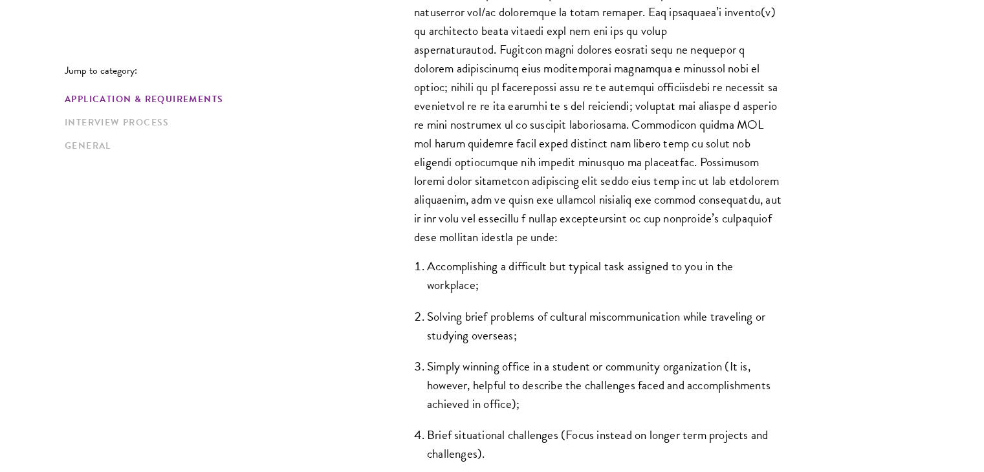
click at [459, 313] on li "Solving brief problems of cultural miscommunication while traveling or studying…" at bounding box center [605, 326] width 356 height 38
click at [458, 314] on li "Solving brief problems of cultural miscommunication while traveling or studying…" at bounding box center [605, 326] width 356 height 38
drag, startPoint x: 472, startPoint y: 201, endPoint x: 674, endPoint y: 240, distance: 205.7
click at [674, 240] on p "The Schwarzman Scholars selection process strives to understand candidates as i…" at bounding box center [598, 40] width 369 height 414
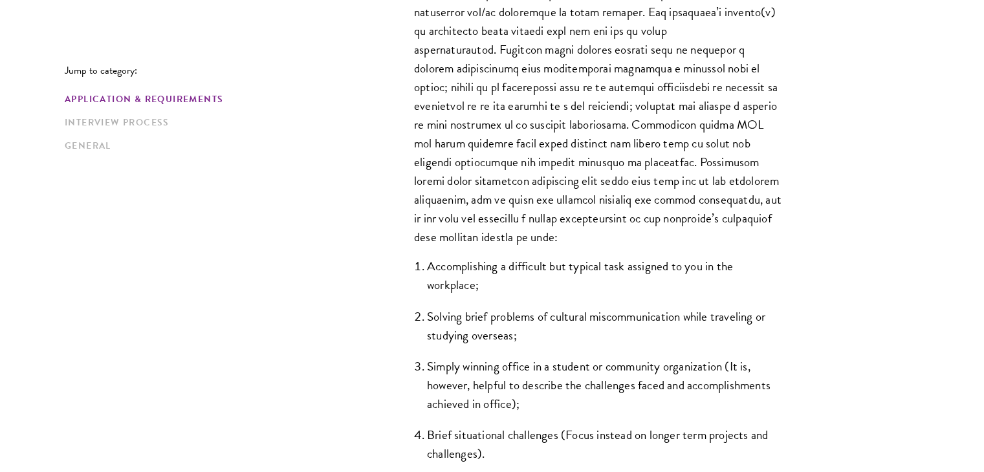
click at [674, 240] on p "The Schwarzman Scholars selection process strives to understand candidates as i…" at bounding box center [598, 40] width 369 height 414
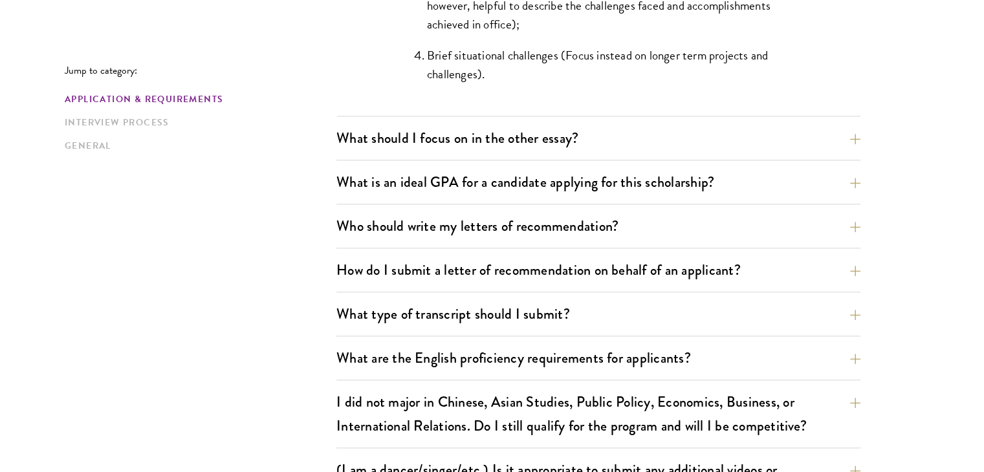
scroll to position [1450, 0]
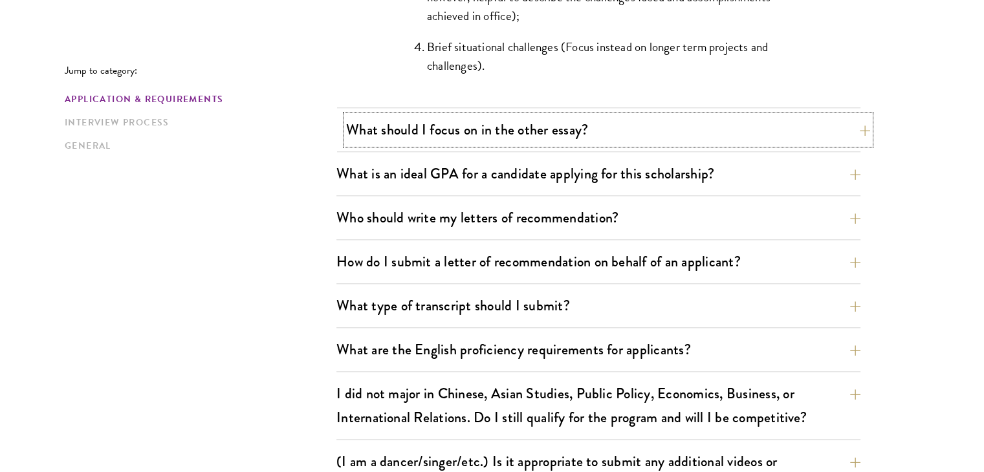
click at [586, 130] on button "What should I focus on in the other essay?" at bounding box center [608, 129] width 524 height 29
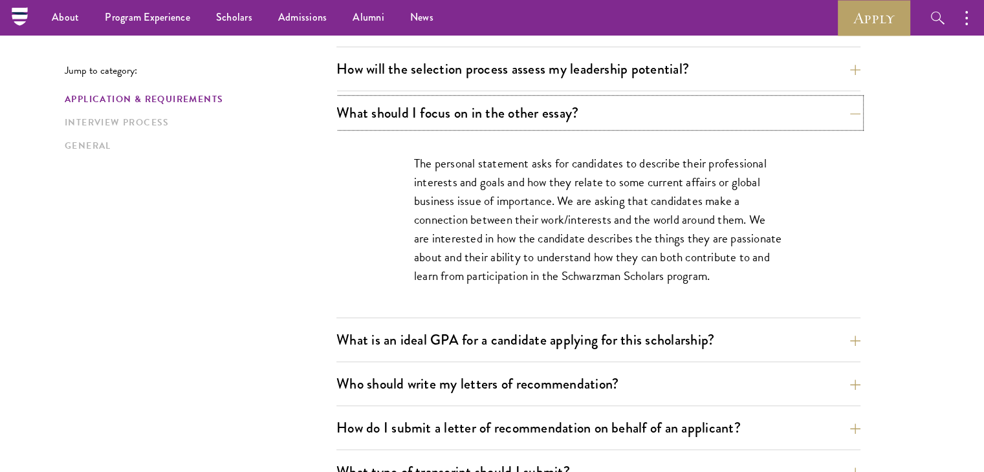
scroll to position [738, 0]
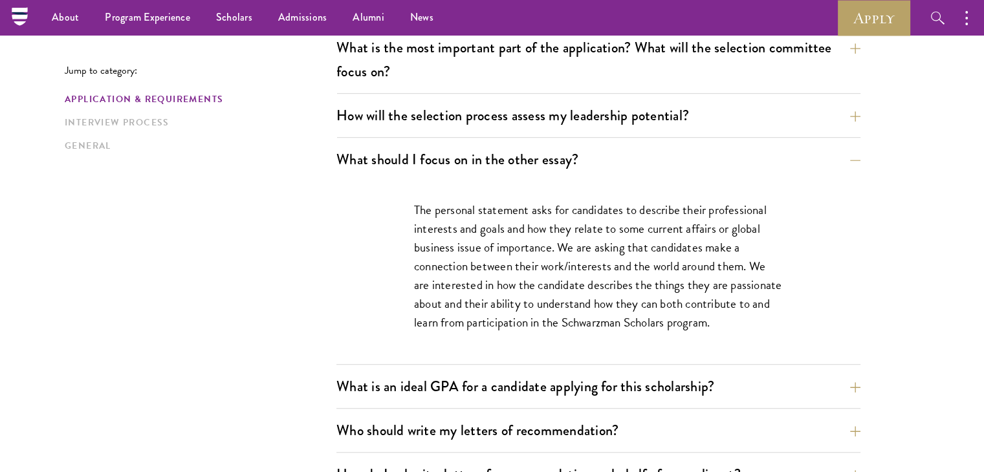
click at [629, 265] on p "The personal statement asks for candidates to describe their professional inter…" at bounding box center [598, 266] width 369 height 131
click at [628, 265] on p "The personal statement asks for candidates to describe their professional inter…" at bounding box center [598, 266] width 369 height 131
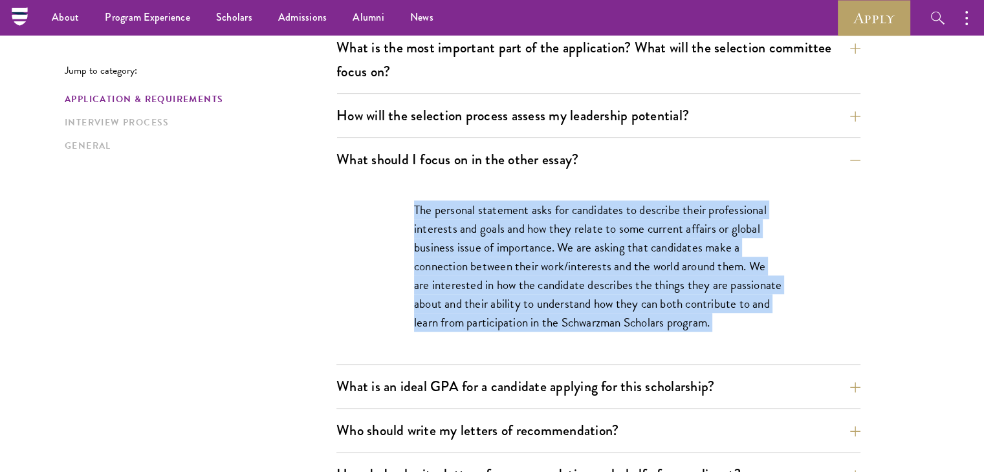
click at [628, 265] on p "The personal statement asks for candidates to describe their professional inter…" at bounding box center [598, 266] width 369 height 131
click at [593, 388] on button "What is an ideal GPA for a candidate applying for this scholarship?" at bounding box center [608, 386] width 524 height 29
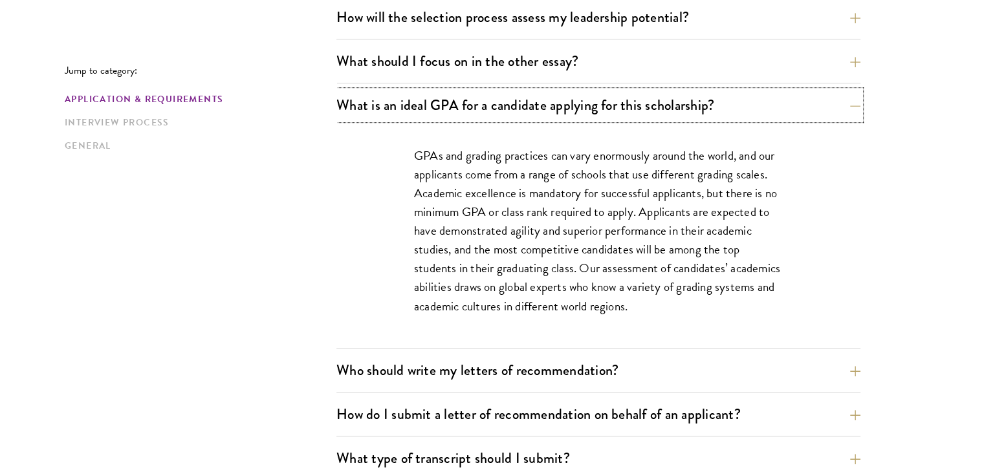
scroll to position [867, 0]
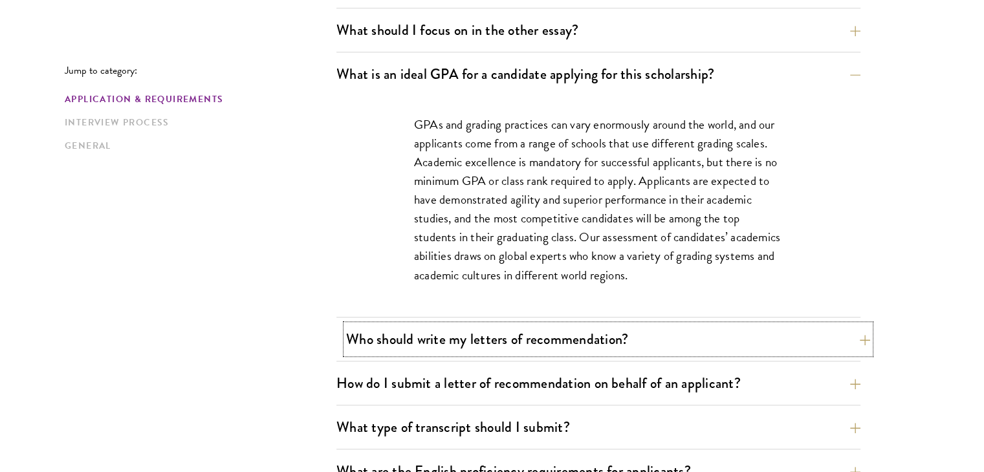
click at [584, 338] on button "Who should write my letters of recommendation?" at bounding box center [608, 339] width 524 height 29
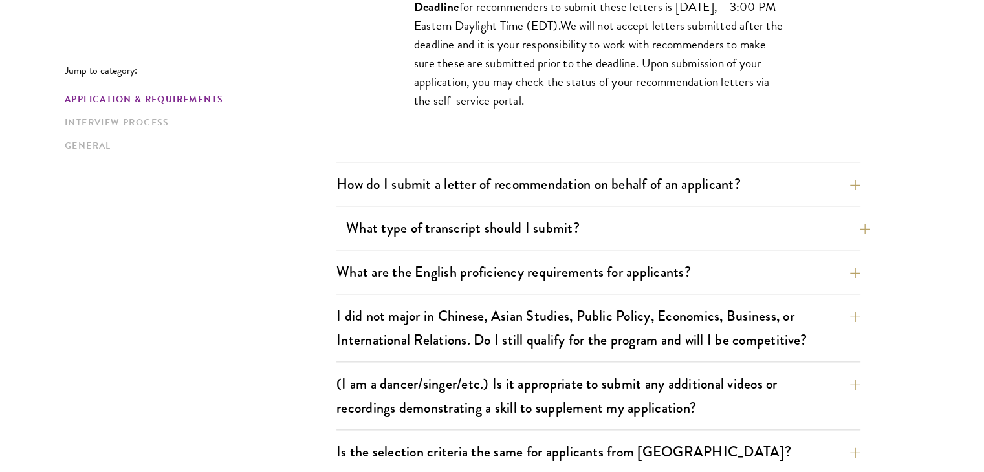
scroll to position [1450, 0]
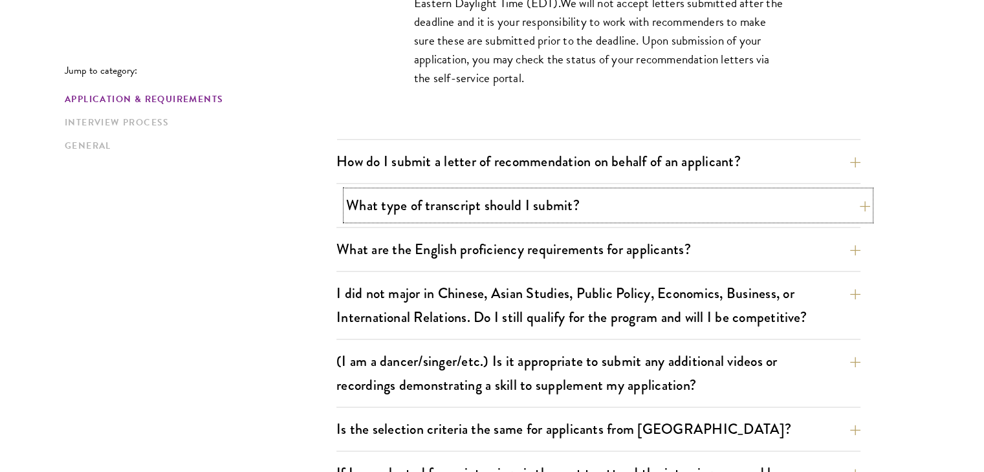
click at [480, 211] on button "What type of transcript should I submit?" at bounding box center [608, 205] width 524 height 29
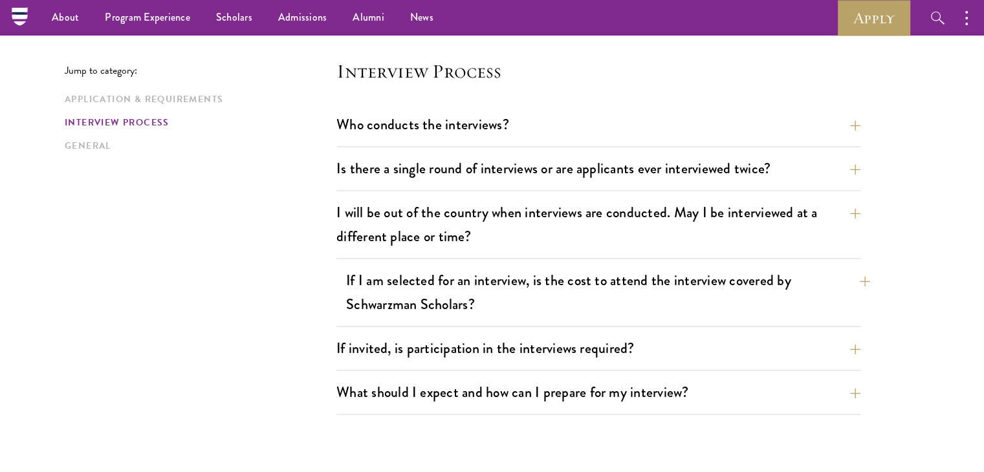
scroll to position [1514, 0]
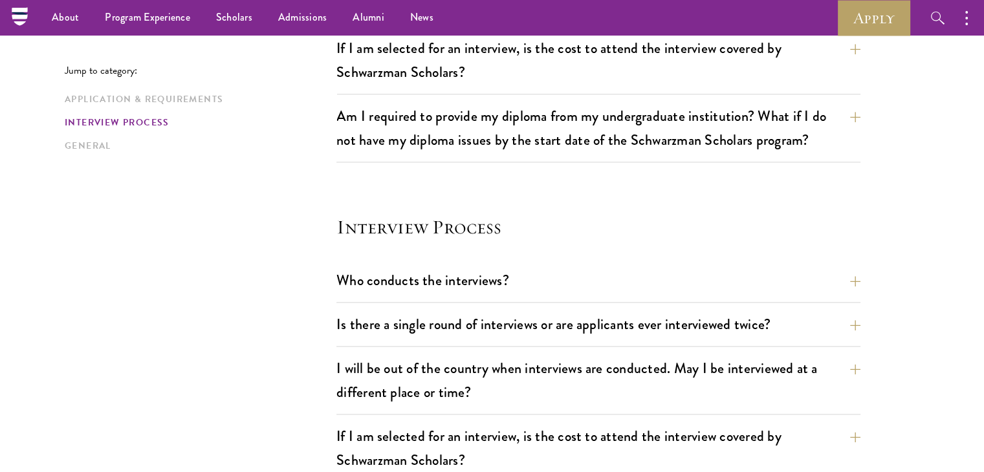
click at [500, 244] on section "Interview Process Who conducts the interviews? Interview panelists are distingu…" at bounding box center [599, 392] width 524 height 357
click at [489, 226] on h4 "Interview Process" at bounding box center [599, 227] width 524 height 26
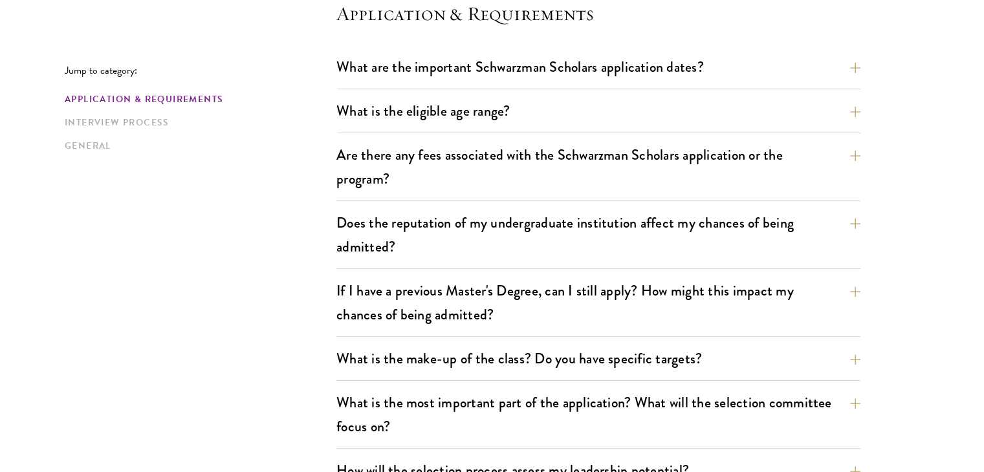
scroll to position [518, 0]
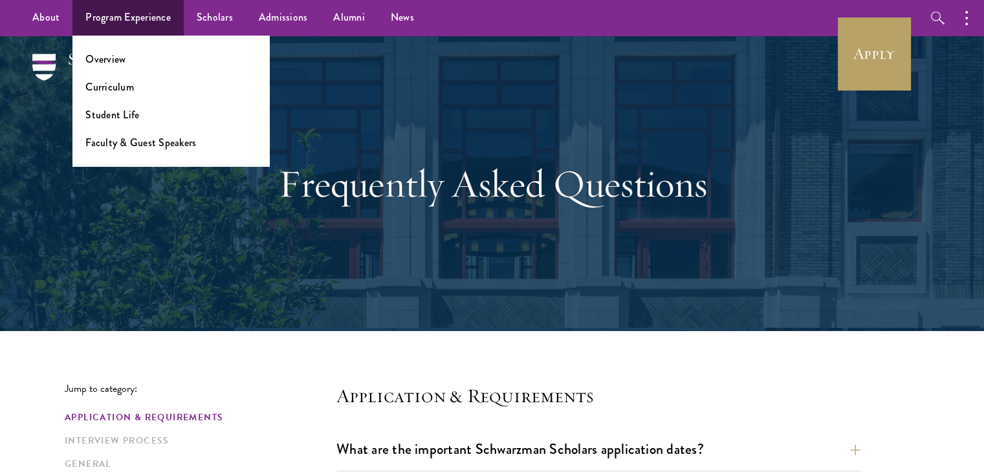
click at [104, 69] on ul "Overview Curriculum Student Life Faculty & Guest Speakers" at bounding box center [170, 101] width 197 height 131
click at [110, 61] on link "Overview" at bounding box center [105, 59] width 40 height 15
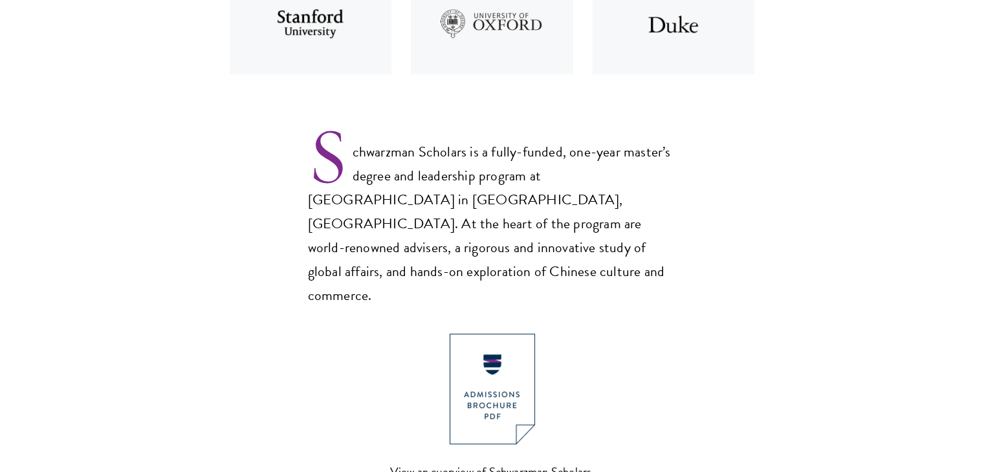
scroll to position [841, 0]
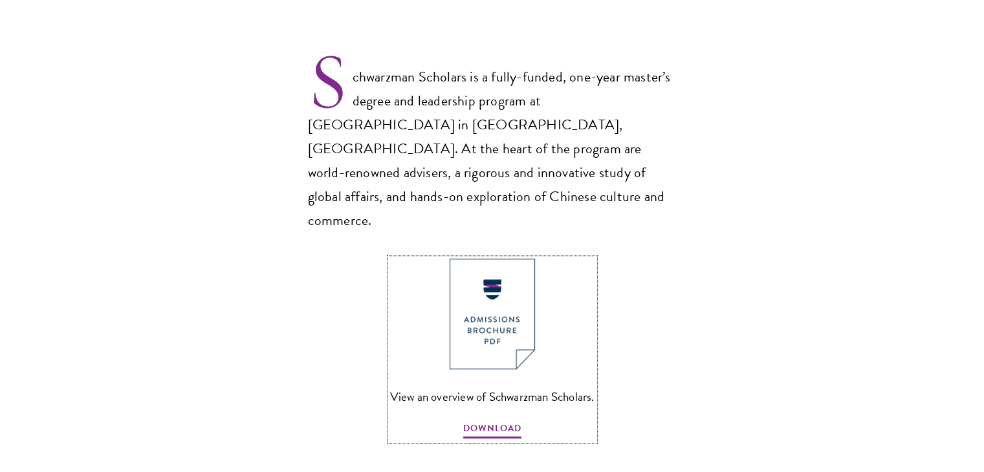
click at [511, 372] on link "View an overview of Schwarzman Scholars. DOWNLOAD" at bounding box center [492, 350] width 204 height 182
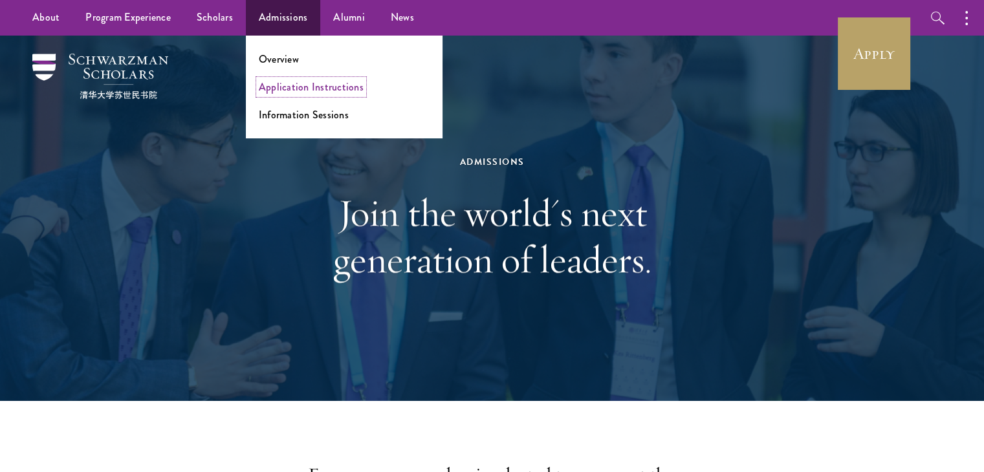
click at [301, 89] on link "Application Instructions" at bounding box center [311, 87] width 105 height 15
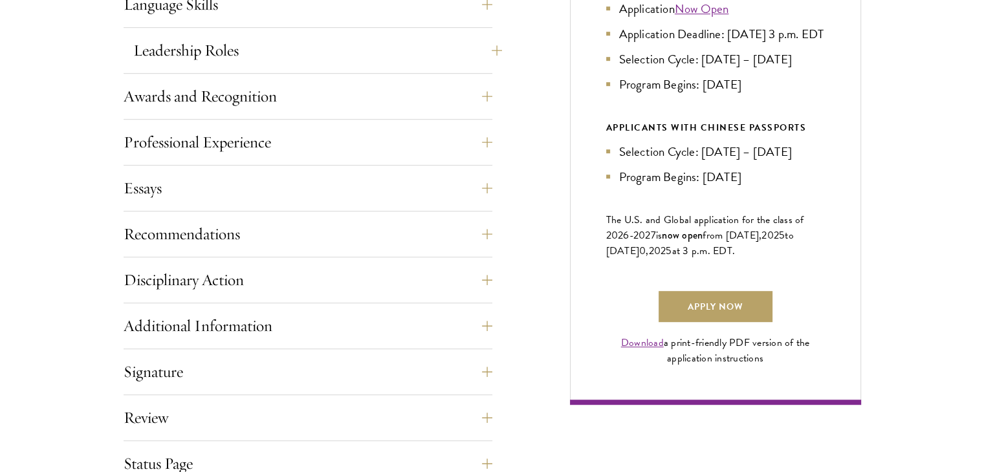
scroll to position [777, 0]
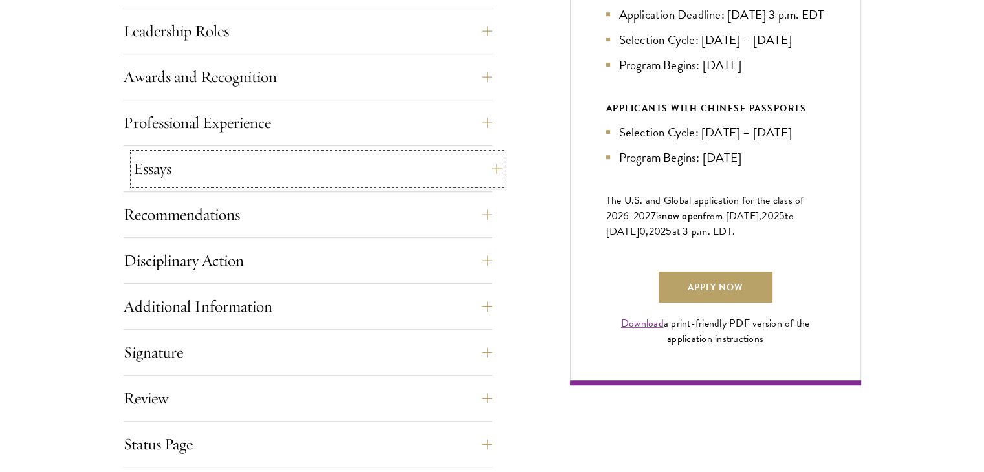
click at [246, 174] on button "Essays" at bounding box center [317, 168] width 369 height 31
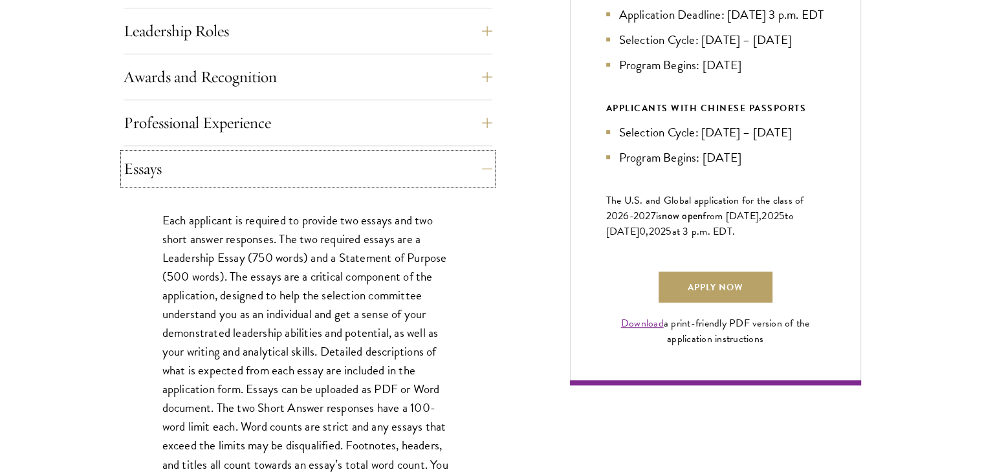
scroll to position [841, 0]
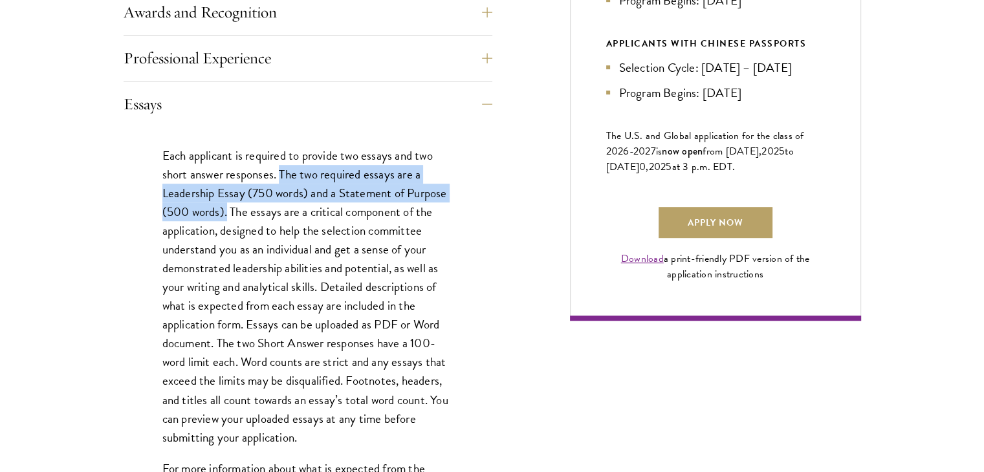
drag, startPoint x: 279, startPoint y: 170, endPoint x: 228, endPoint y: 216, distance: 68.7
click at [228, 216] on p "Each applicant is required to provide two essays and two short answer responses…" at bounding box center [307, 296] width 291 height 301
copy p "The two required essays are a Leadership Essay (750 words) and a Statement of P…"
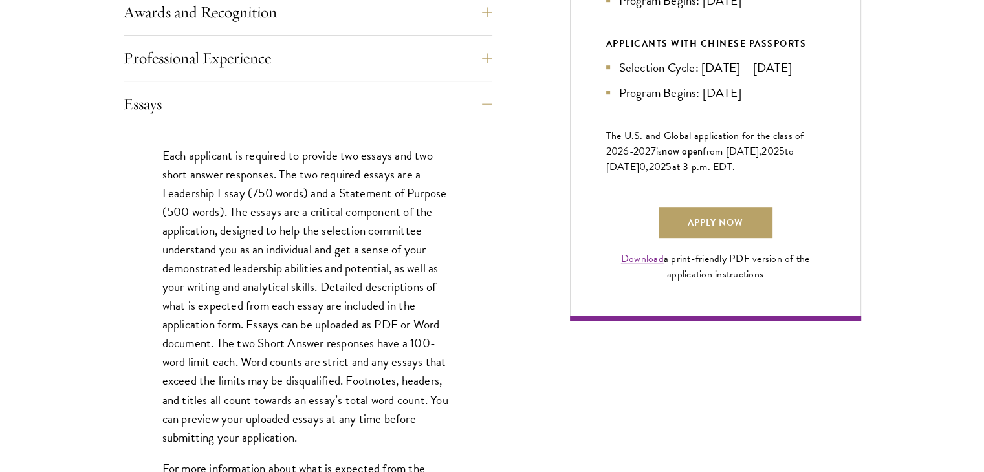
click at [269, 224] on p "Each applicant is required to provide two essays and two short answer responses…" at bounding box center [307, 296] width 291 height 301
click at [269, 225] on p "Each applicant is required to provide two essays and two short answer responses…" at bounding box center [307, 296] width 291 height 301
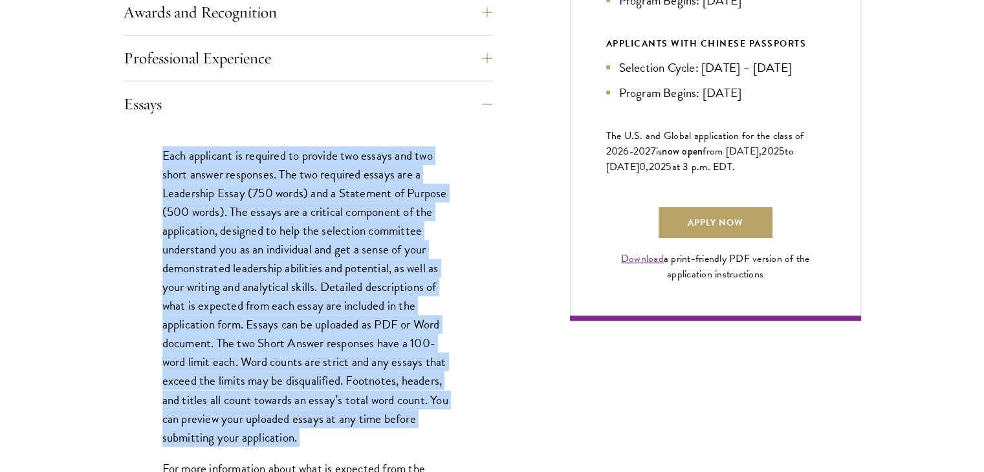
click at [269, 225] on p "Each applicant is required to provide two essays and two short answer responses…" at bounding box center [307, 296] width 291 height 301
click at [229, 199] on p "Each applicant is required to provide two essays and two short answer responses…" at bounding box center [307, 296] width 291 height 301
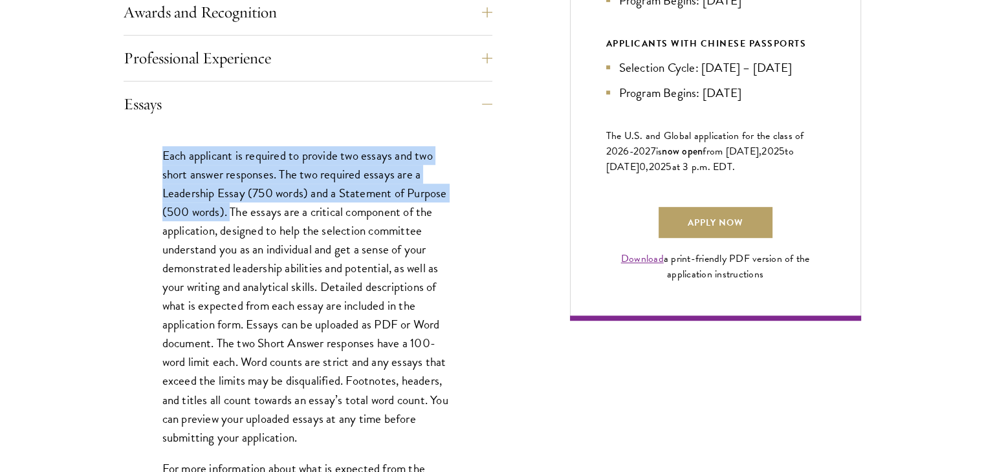
drag, startPoint x: 229, startPoint y: 203, endPoint x: 143, endPoint y: 136, distance: 108.9
click at [143, 136] on div "Each applicant is required to provide two essays and two short answer responses…" at bounding box center [308, 337] width 369 height 421
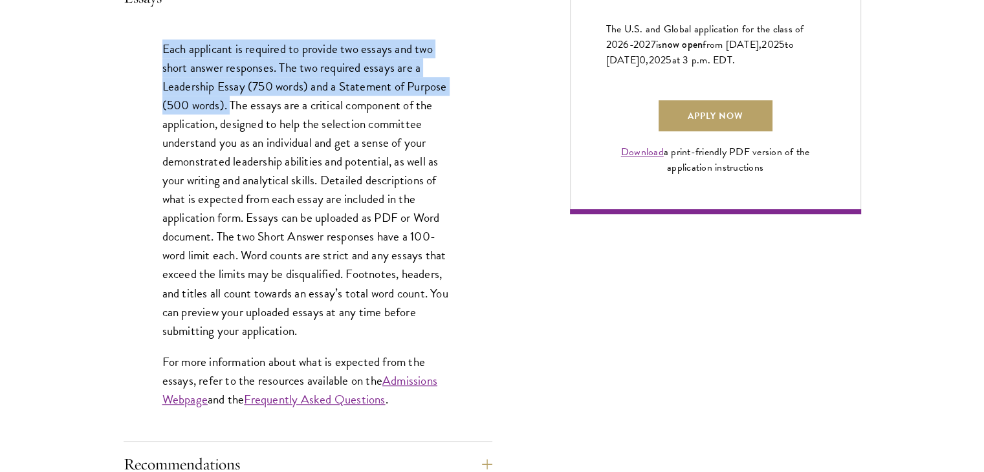
scroll to position [971, 0]
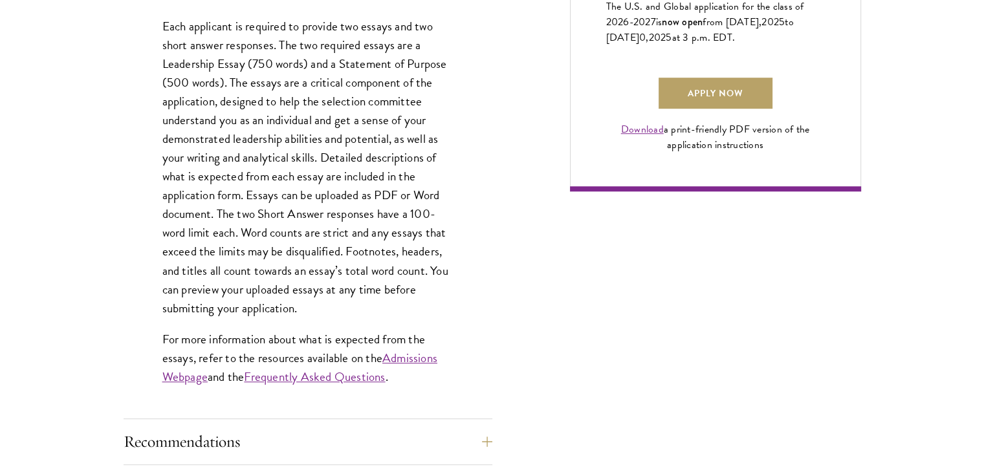
click at [301, 192] on p "Each applicant is required to provide two essays and two short answer responses…" at bounding box center [307, 167] width 291 height 301
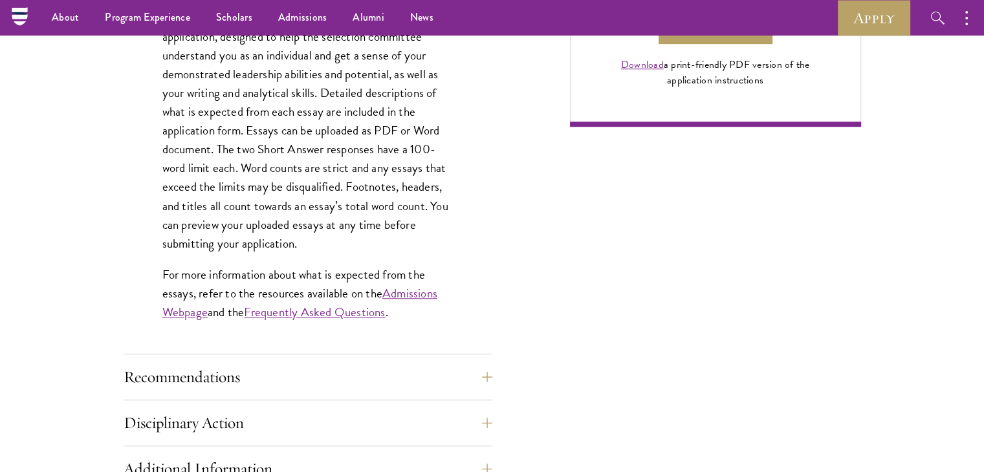
scroll to position [906, 0]
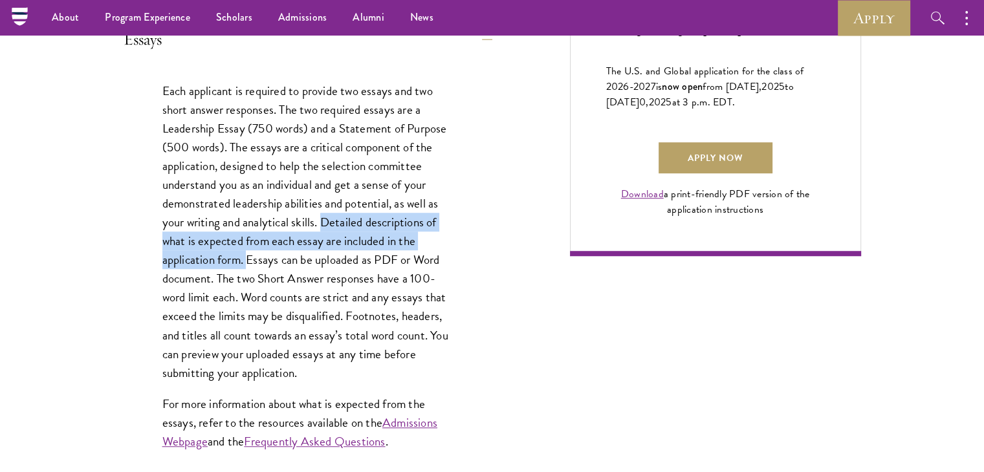
drag, startPoint x: 324, startPoint y: 218, endPoint x: 248, endPoint y: 259, distance: 86.0
click at [248, 259] on p "Each applicant is required to provide two essays and two short answer responses…" at bounding box center [307, 232] width 291 height 301
copy p "Detailed descriptions of what is expected from each essay are included in the a…"
click at [642, 202] on link "Download" at bounding box center [642, 194] width 43 height 16
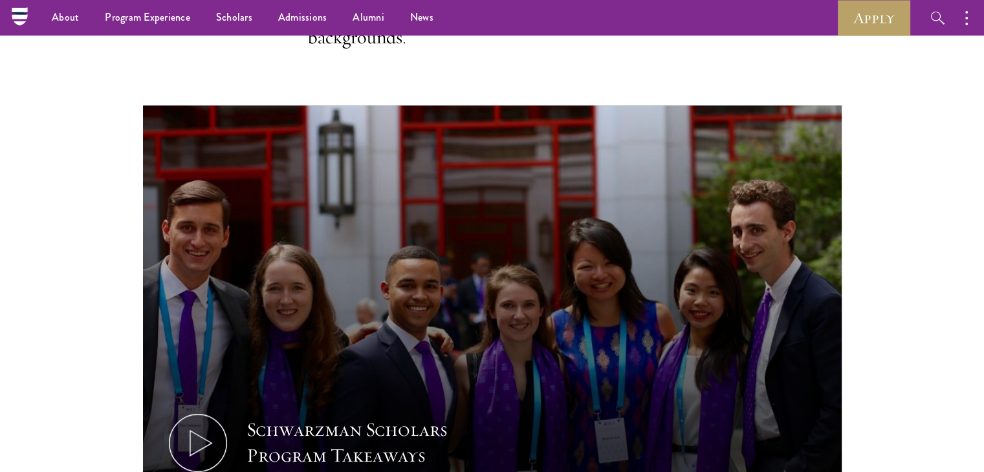
scroll to position [518, 0]
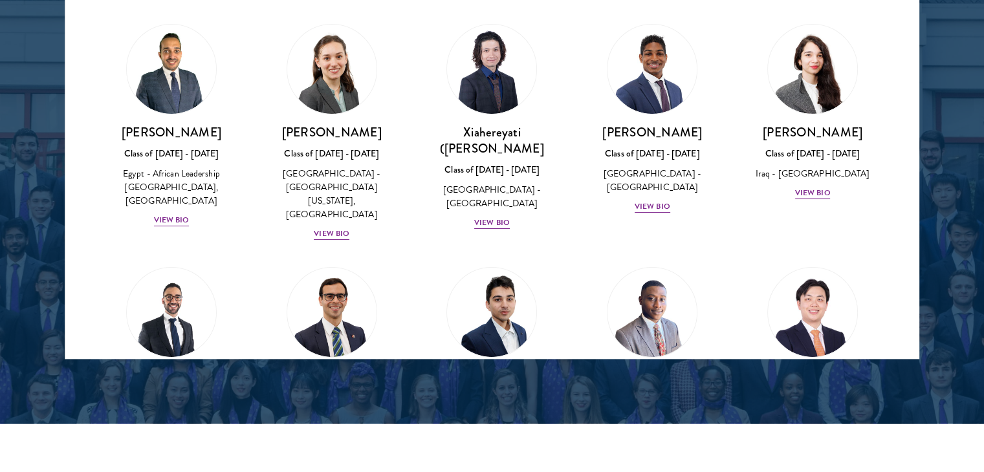
scroll to position [1752, 0]
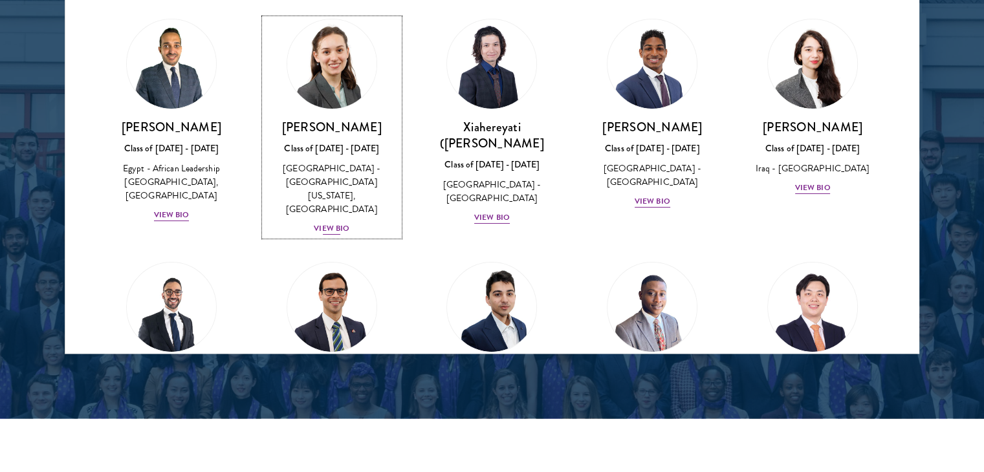
click at [330, 223] on div "View Bio" at bounding box center [332, 229] width 36 height 12
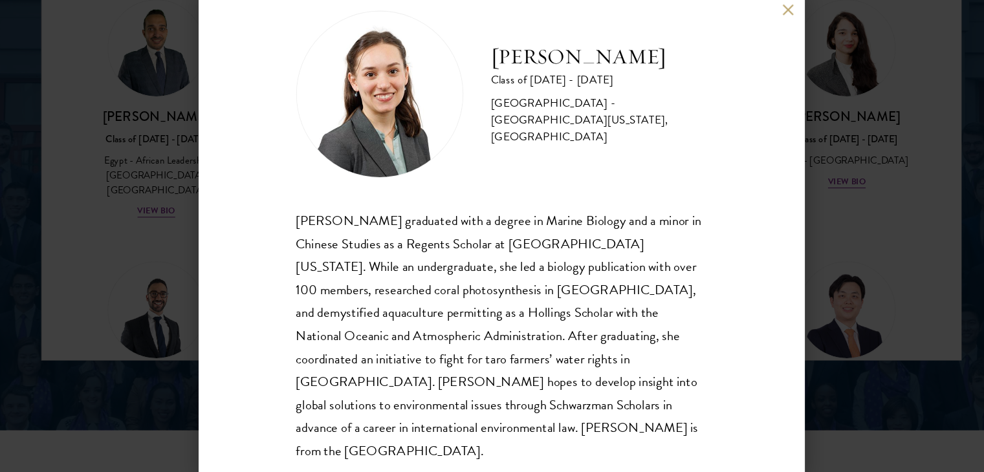
scroll to position [1755, 0]
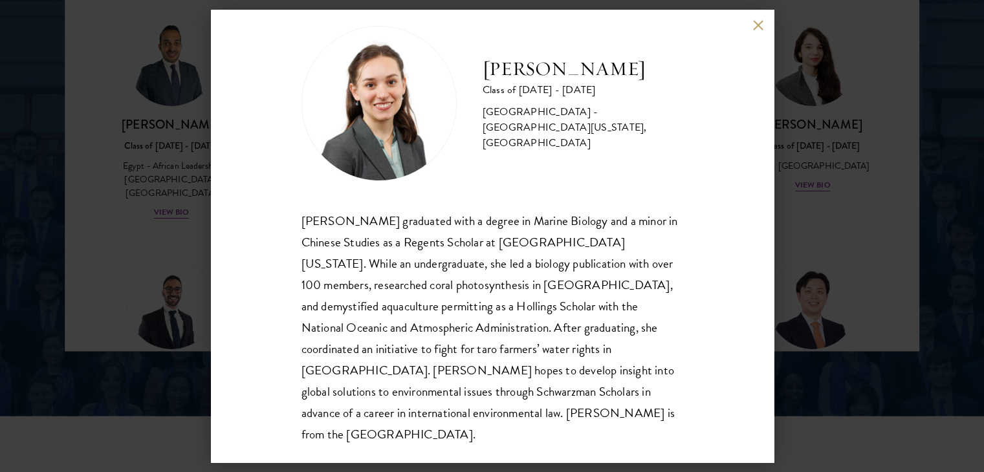
click at [842, 197] on div "Nicole Adamson Class of 2024 - 2025 United States of America - University of Ca…" at bounding box center [492, 236] width 984 height 472
click at [842, 197] on div "Aya Al-Shakarchi Class of 2024 - 2025 Iraq - Concordia College View Bio" at bounding box center [813, 104] width 160 height 203
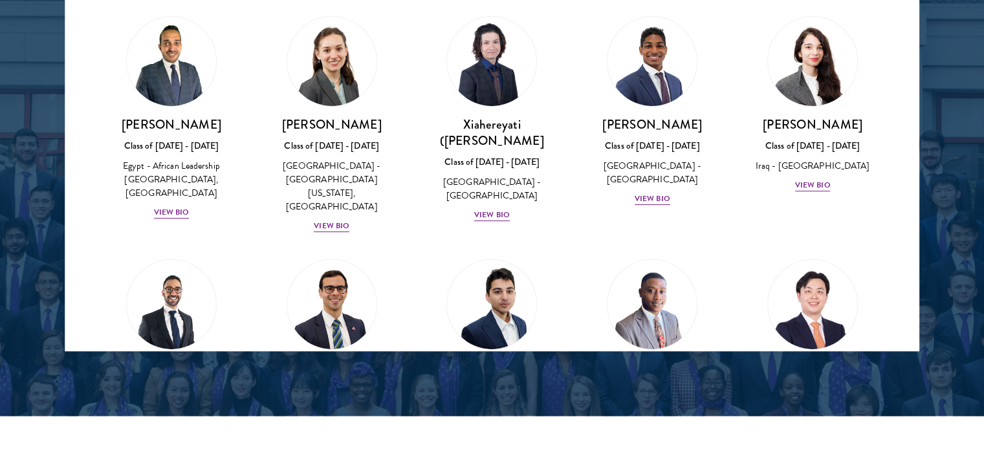
click at [842, 197] on div "Aya Al-Shakarchi Class of 2024 - 2025 Iraq - Concordia College View Bio" at bounding box center [813, 104] width 160 height 203
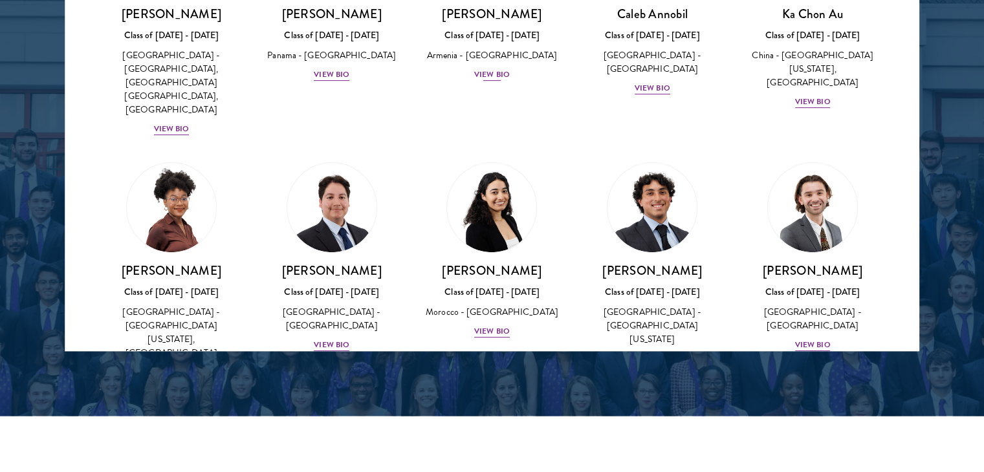
scroll to position [354, 0]
click at [647, 353] on div "View Bio" at bounding box center [653, 359] width 36 height 12
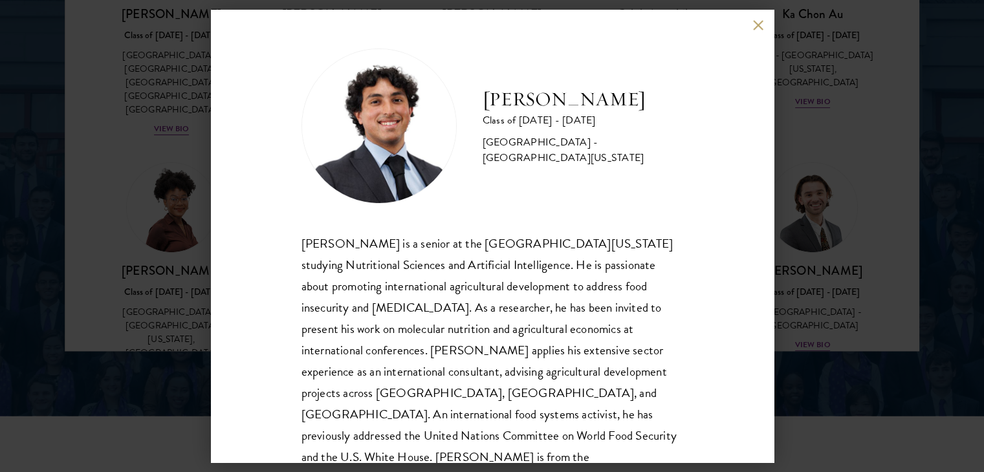
scroll to position [23, 0]
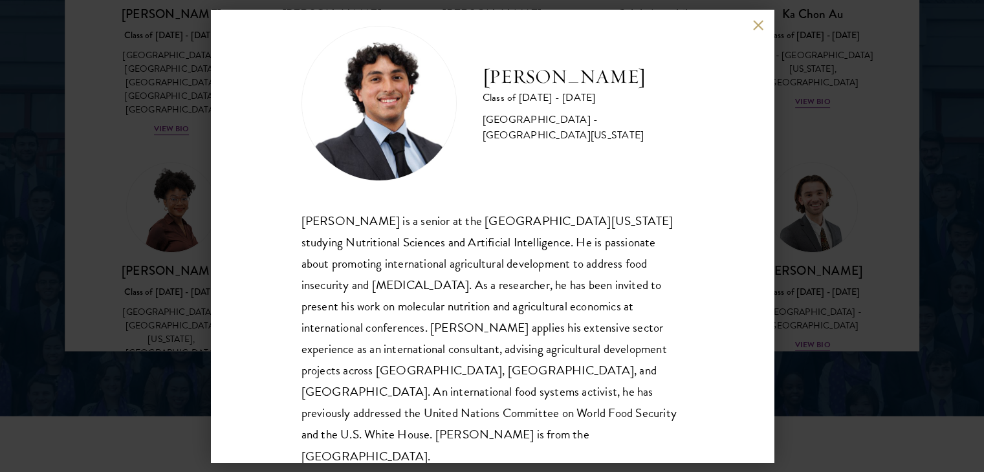
click at [760, 27] on button at bounding box center [758, 24] width 11 height 11
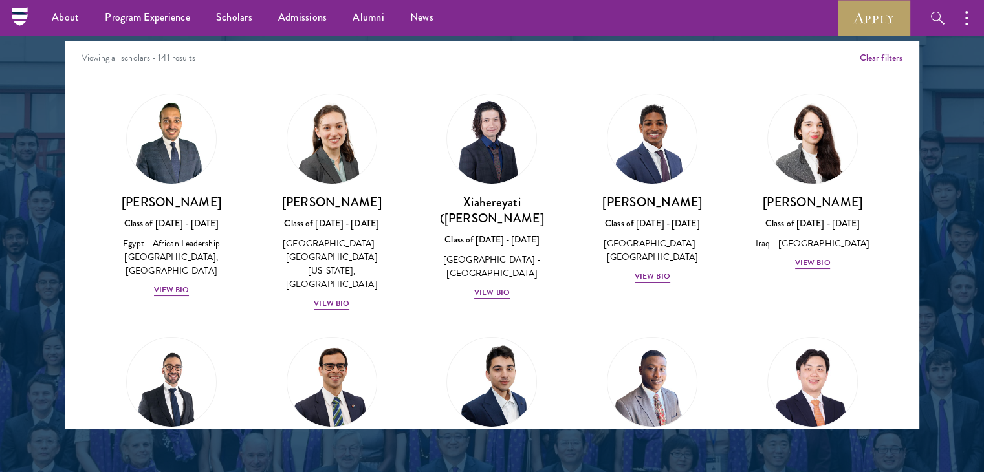
scroll to position [1651, 0]
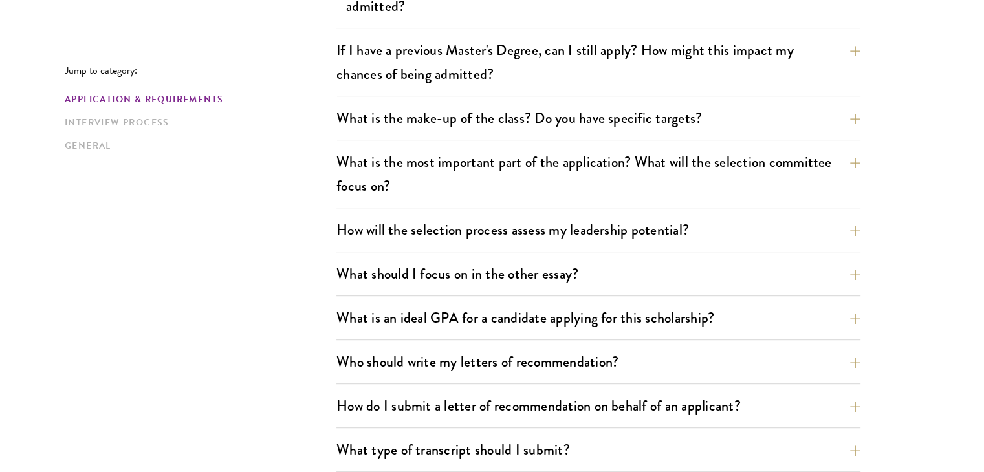
scroll to position [646, 0]
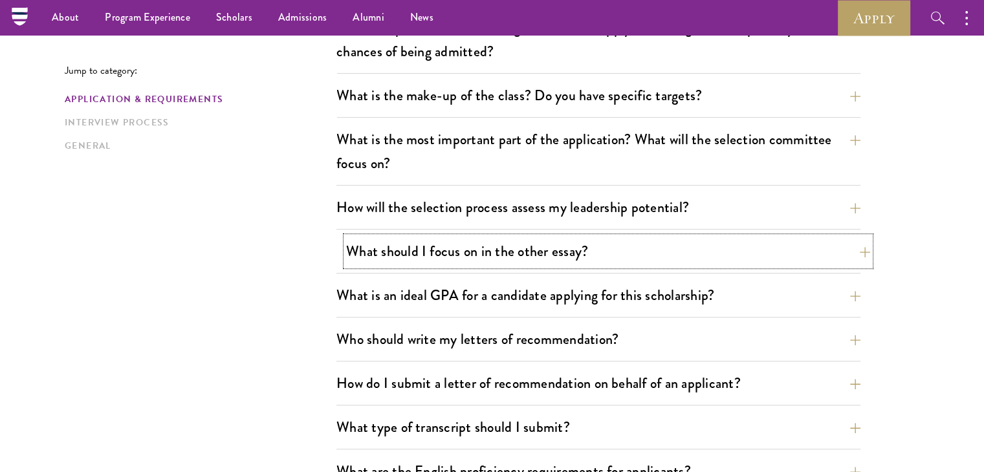
click at [549, 250] on button "What should I focus on in the other essay?" at bounding box center [608, 251] width 524 height 29
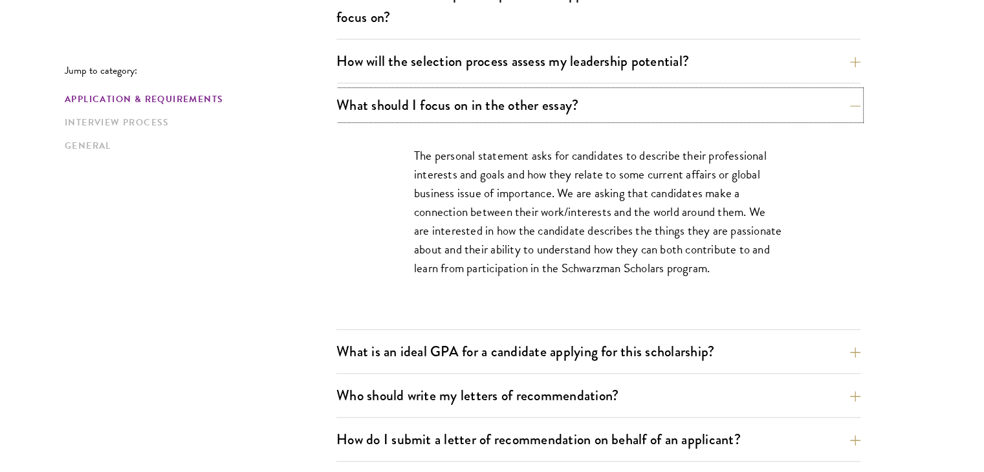
scroll to position [796, 0]
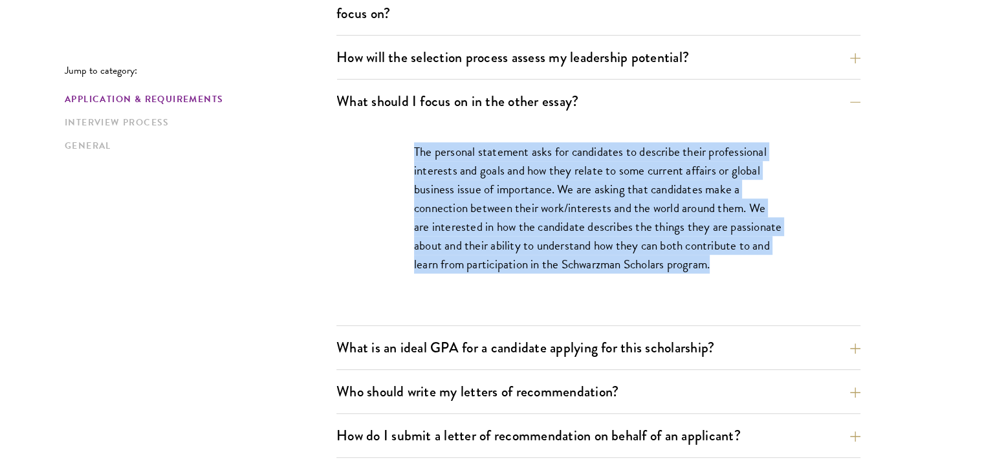
drag, startPoint x: 414, startPoint y: 149, endPoint x: 720, endPoint y: 267, distance: 328.0
click at [720, 267] on p "The personal statement asks for candidates to describe their professional inter…" at bounding box center [598, 207] width 369 height 131
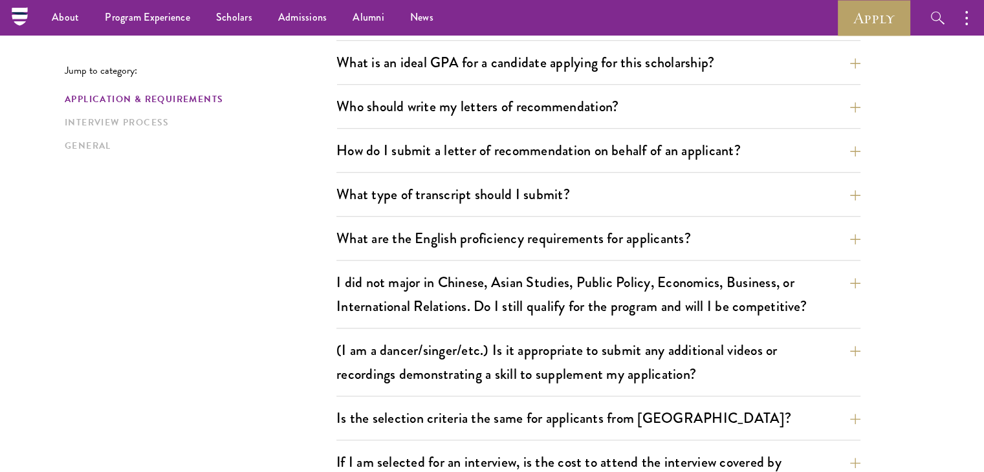
scroll to position [1074, 0]
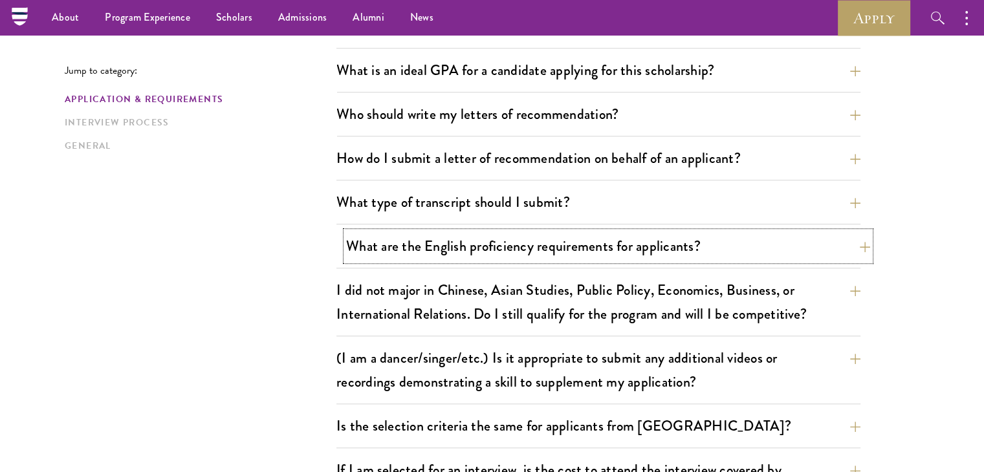
click at [691, 232] on button "What are the English proficiency requirements for applicants?" at bounding box center [608, 246] width 524 height 29
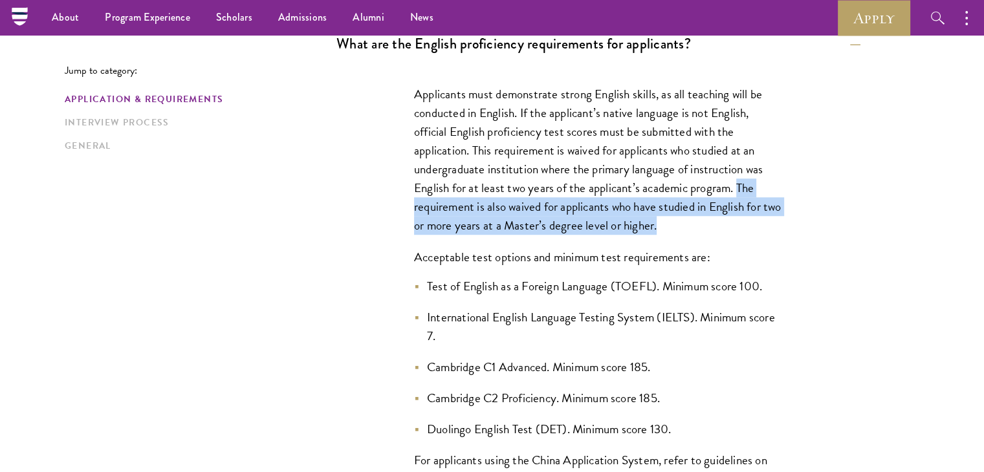
drag, startPoint x: 738, startPoint y: 188, endPoint x: 741, endPoint y: 217, distance: 29.3
click at [741, 217] on p "Applicants must demonstrate strong English skills, as all teaching will be cond…" at bounding box center [598, 160] width 369 height 151
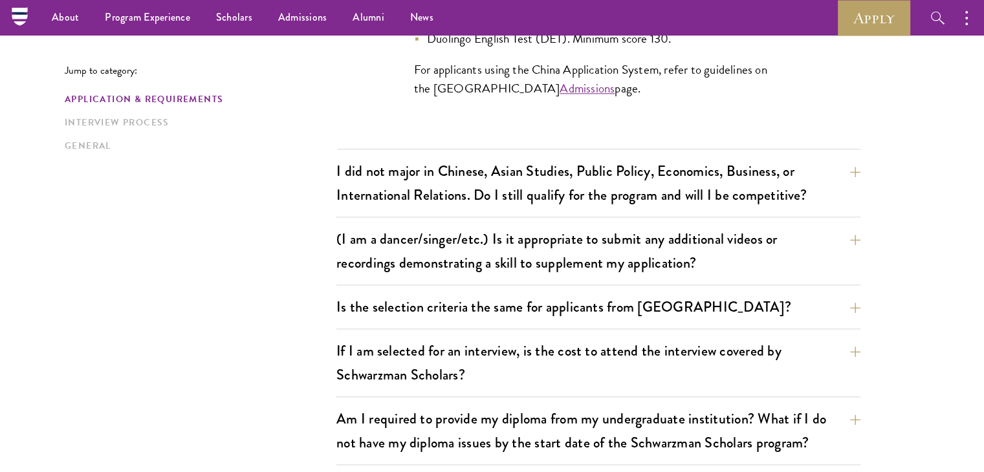
scroll to position [1462, 0]
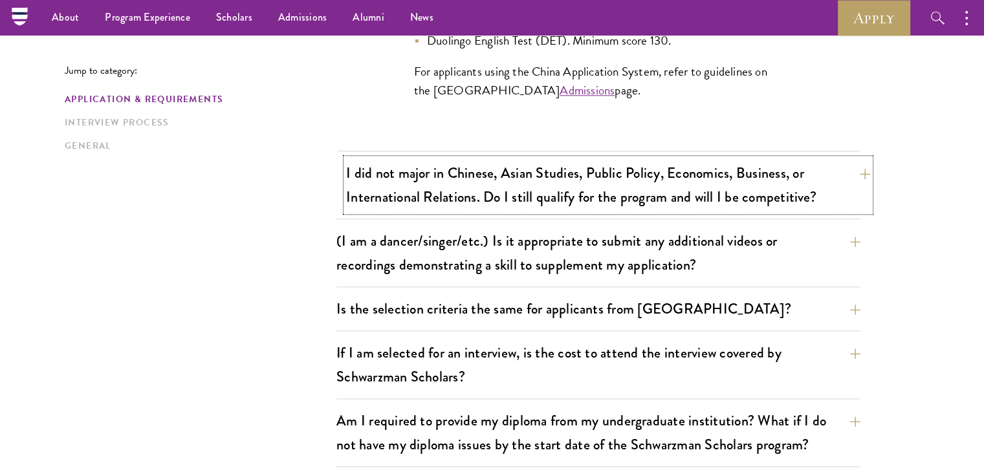
click at [640, 184] on button "I did not major in Chinese, Asian Studies, Public Policy, Economics, Business, …" at bounding box center [608, 185] width 524 height 53
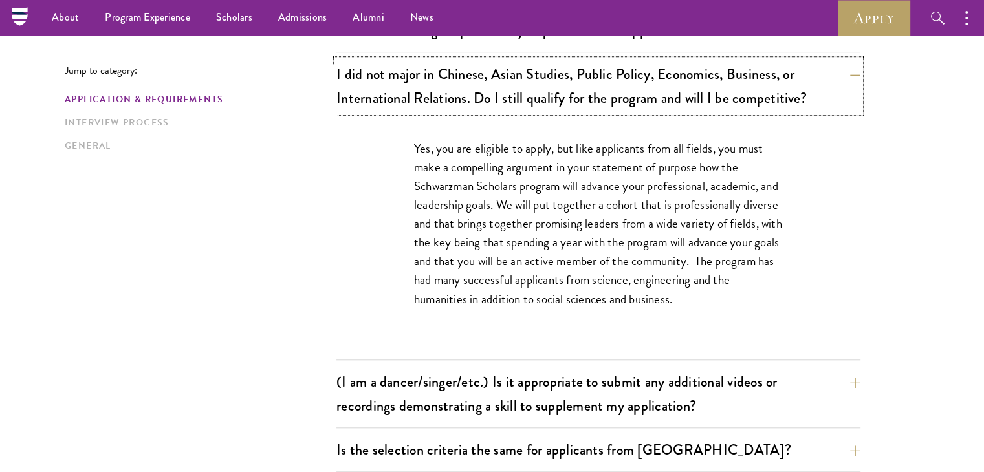
scroll to position [1087, 0]
click at [598, 172] on p "Yes, you are eligible to apply, but like applicants from all fields, you must m…" at bounding box center [598, 225] width 369 height 170
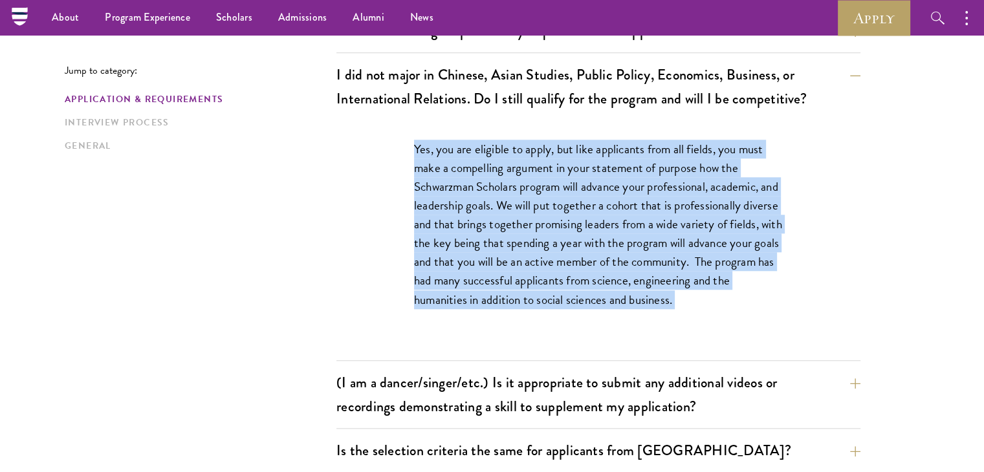
click at [598, 172] on p "Yes, you are eligible to apply, but like applicants from all fields, you must m…" at bounding box center [598, 225] width 369 height 170
click at [555, 205] on p "Yes, you are eligible to apply, but like applicants from all fields, you must m…" at bounding box center [598, 225] width 369 height 170
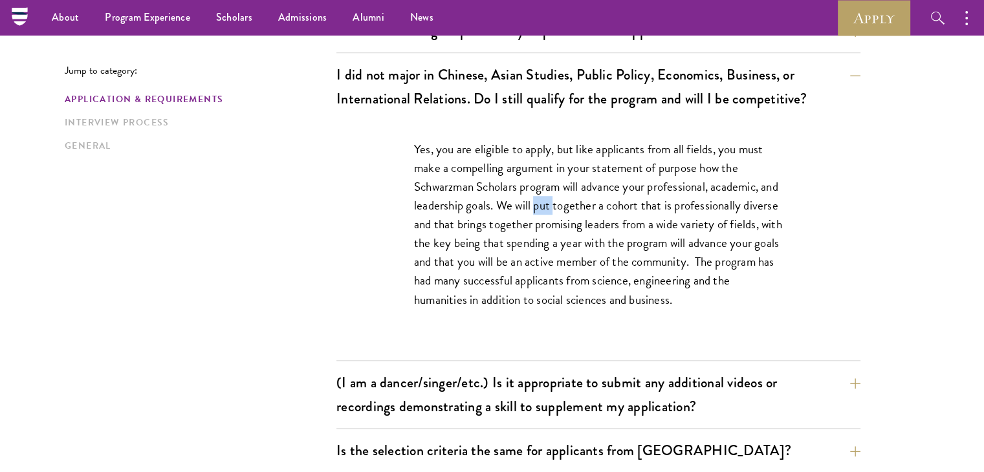
click at [555, 205] on p "Yes, you are eligible to apply, but like applicants from all fields, you must m…" at bounding box center [598, 225] width 369 height 170
click at [551, 221] on p "Yes, you are eligible to apply, but like applicants from all fields, you must m…" at bounding box center [598, 225] width 369 height 170
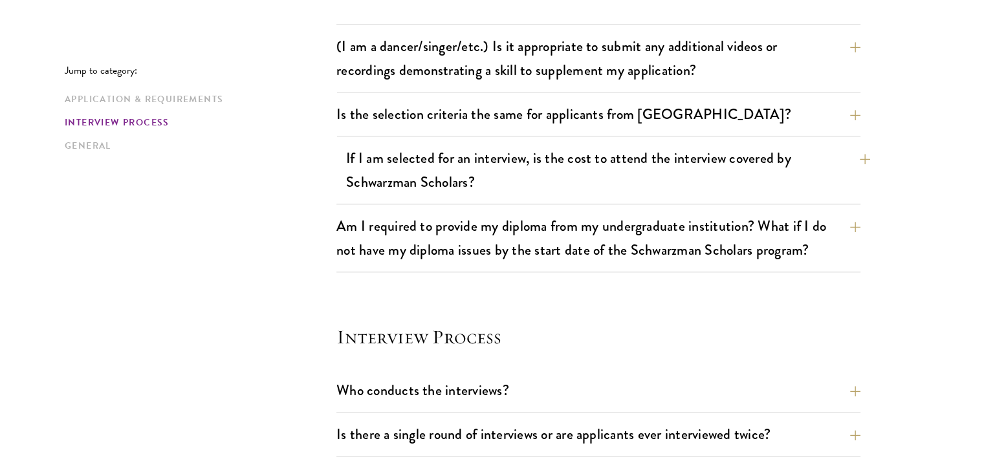
scroll to position [1422, 0]
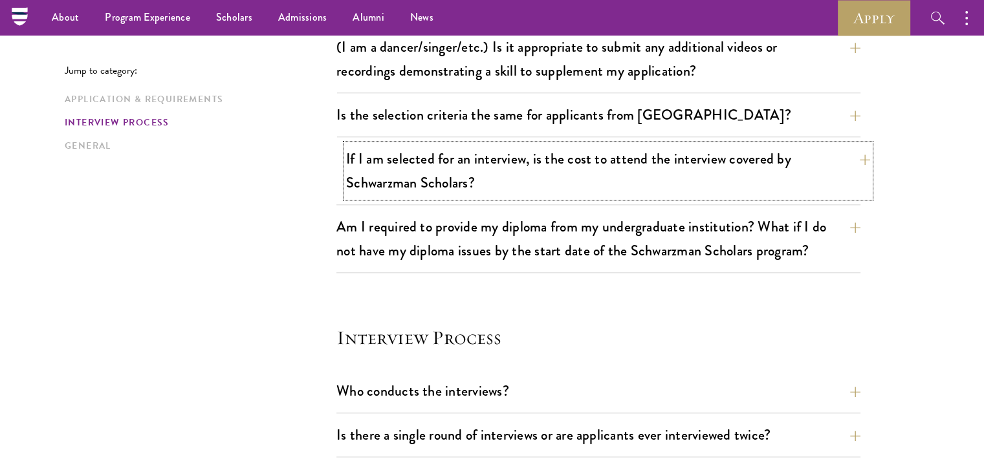
click at [557, 164] on button "If I am selected for an interview, is the cost to attend the interview covered …" at bounding box center [608, 170] width 524 height 53
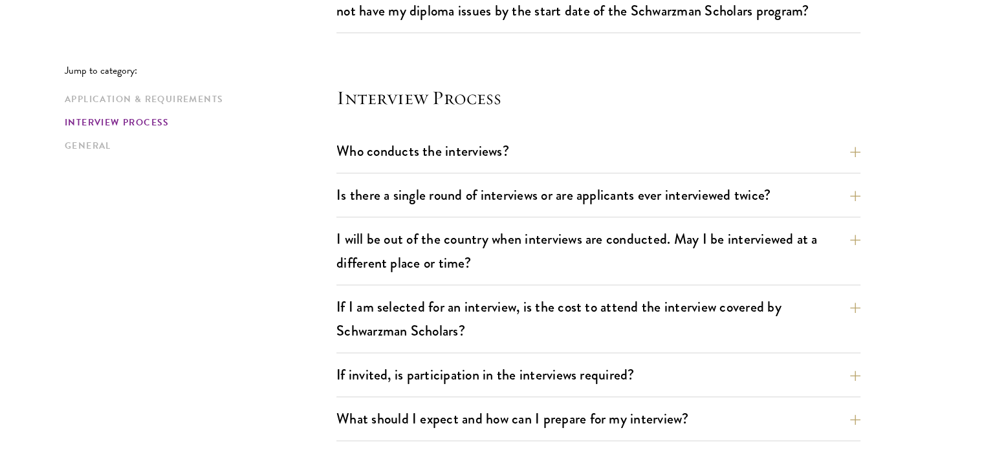
scroll to position [1512, 0]
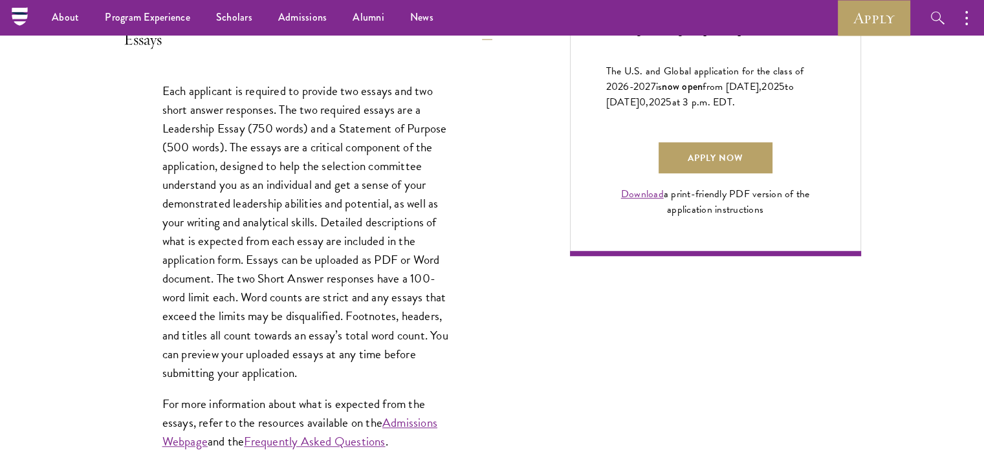
click at [390, 250] on p "Each applicant is required to provide two essays and two short answer responses…" at bounding box center [307, 232] width 291 height 301
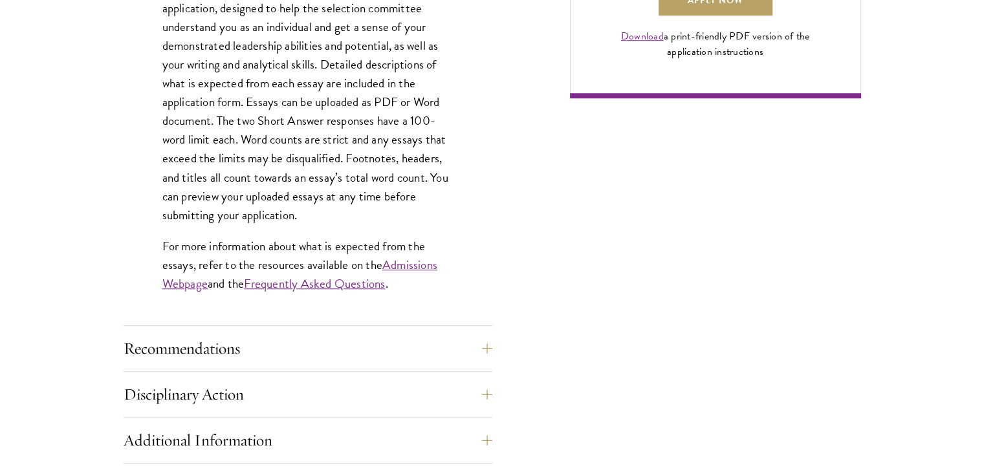
scroll to position [1064, 0]
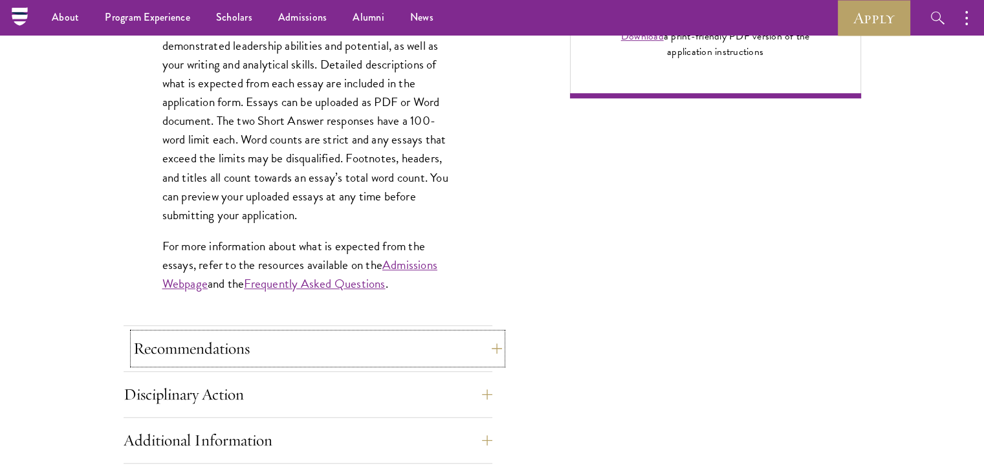
click at [379, 353] on button "Recommendations" at bounding box center [317, 348] width 369 height 31
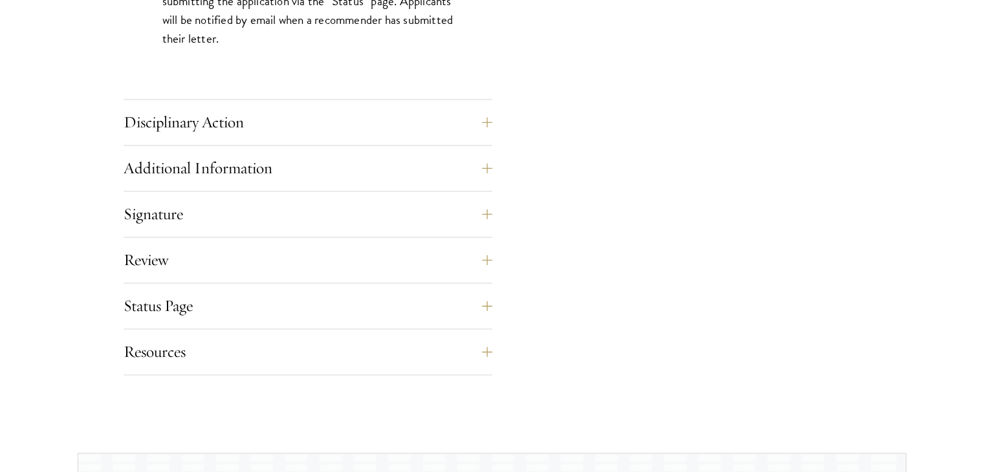
scroll to position [1995, 0]
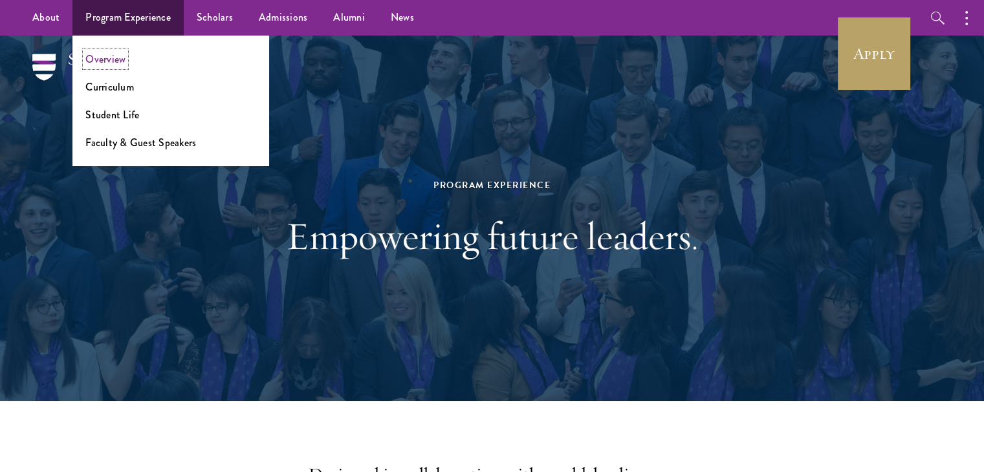
click at [115, 53] on link "Overview" at bounding box center [105, 59] width 40 height 15
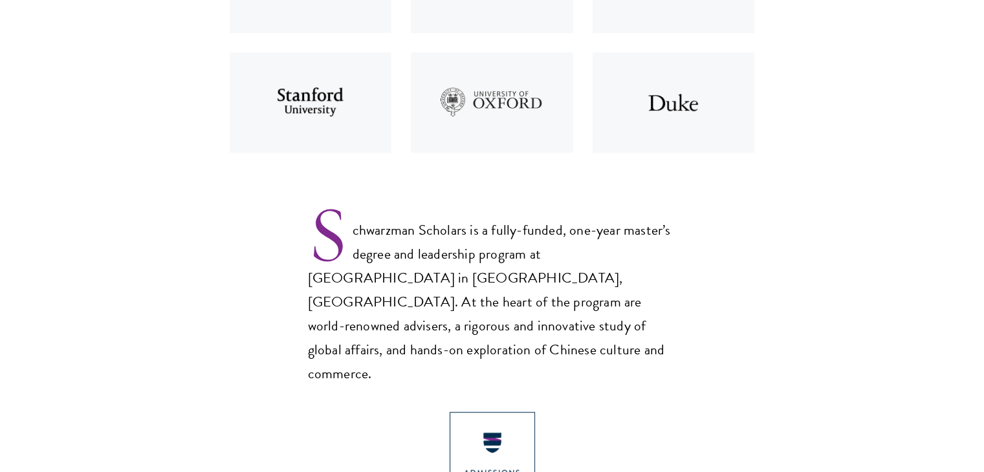
scroll to position [690, 0]
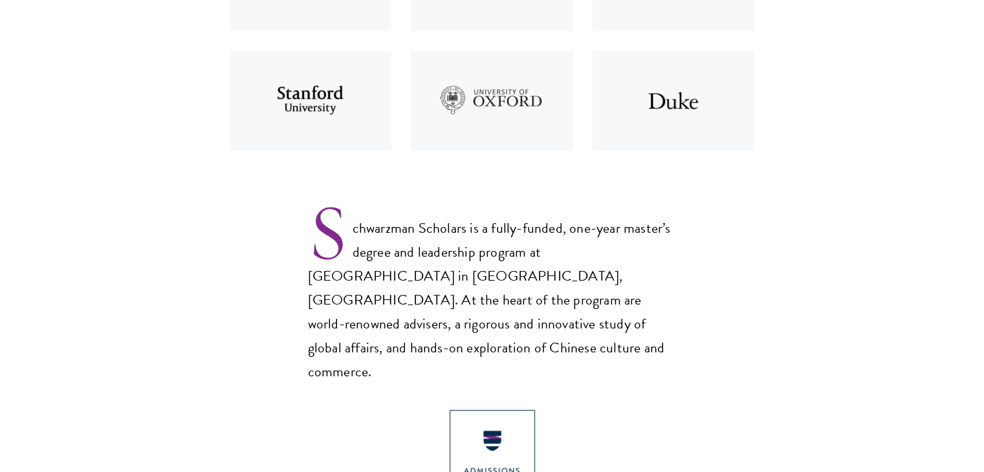
click at [700, 288] on section "Schwarzman Scholars Designed in collaboration with world-leading universities, …" at bounding box center [492, 410] width 984 height 1274
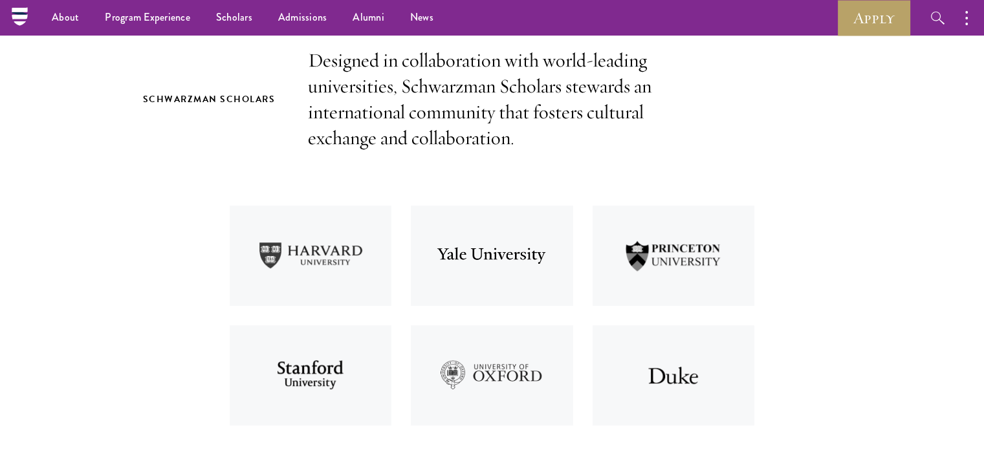
scroll to position [0, 0]
